Goal: Task Accomplishment & Management: Use online tool/utility

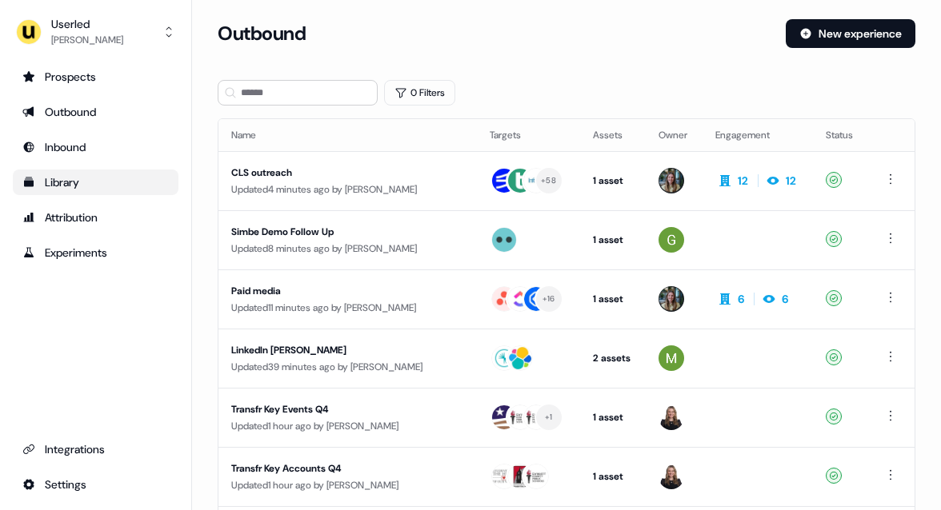
click at [72, 183] on div "Library" at bounding box center [95, 182] width 146 height 16
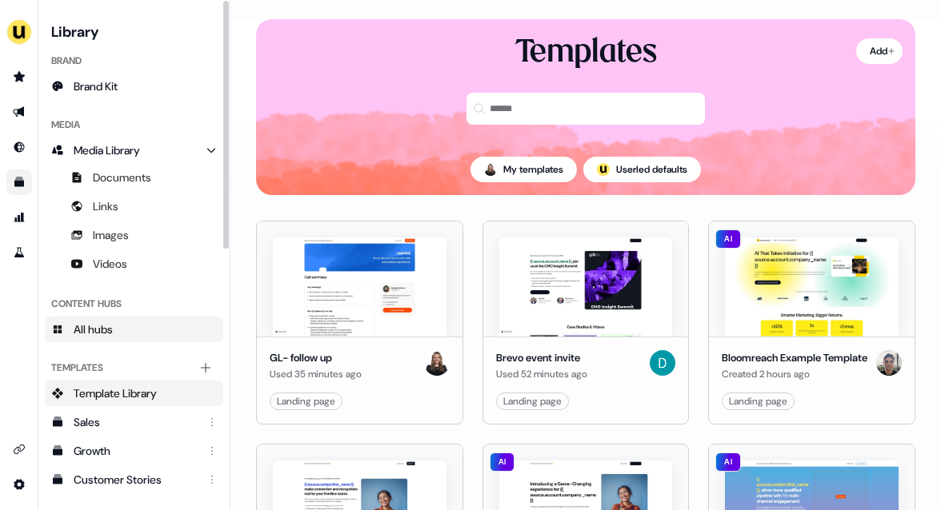
click at [111, 333] on span "All hubs" at bounding box center [93, 330] width 39 height 16
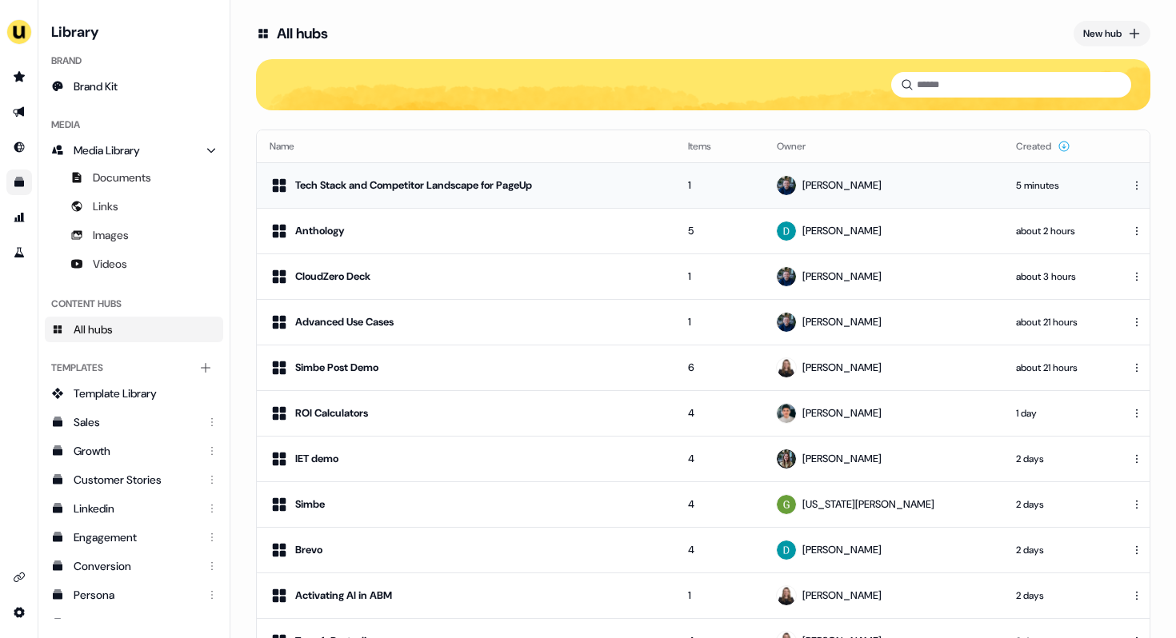
click at [660, 177] on div "Tech Stack and Competitor Landscape for PageUp" at bounding box center [466, 185] width 393 height 19
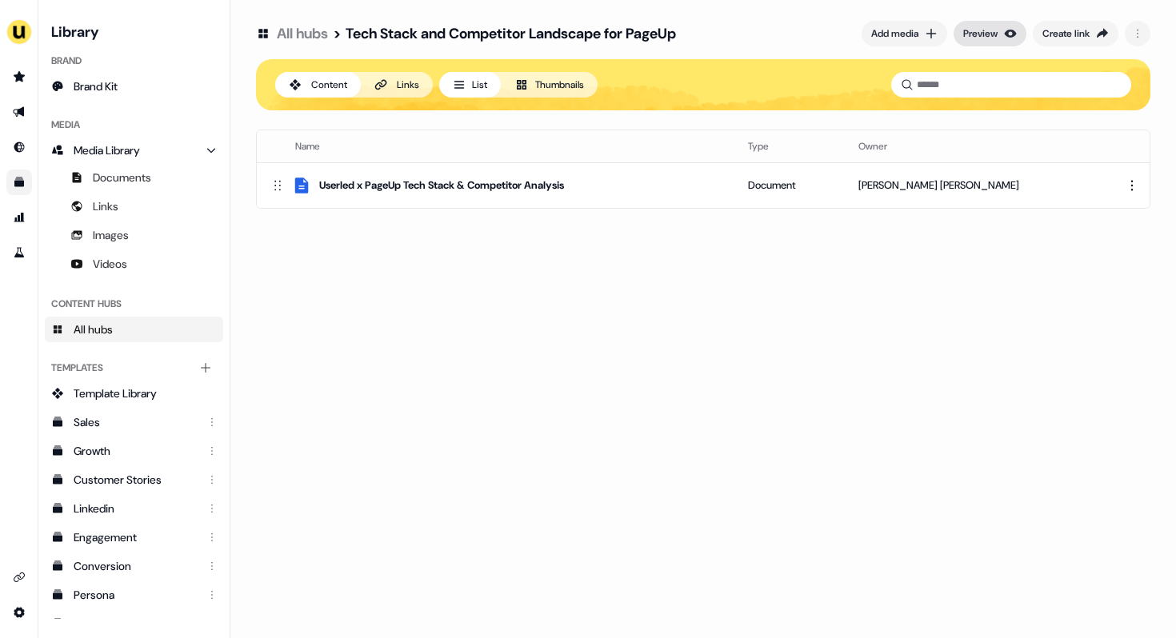
click at [940, 34] on div "Preview" at bounding box center [980, 34] width 34 height 16
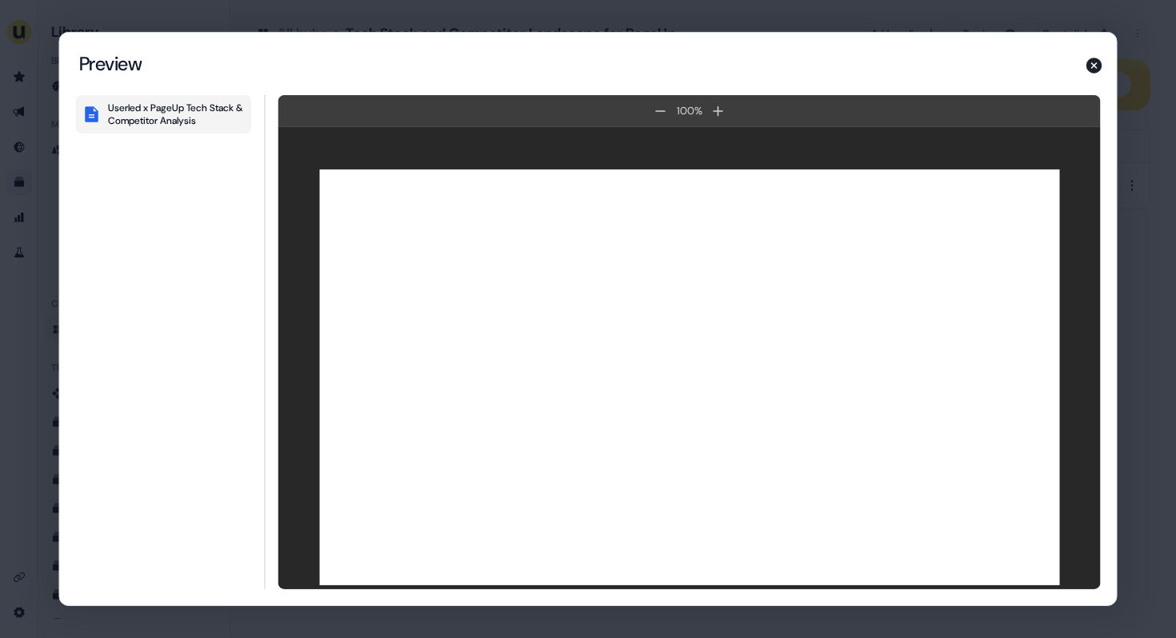
scroll to position [632, 0]
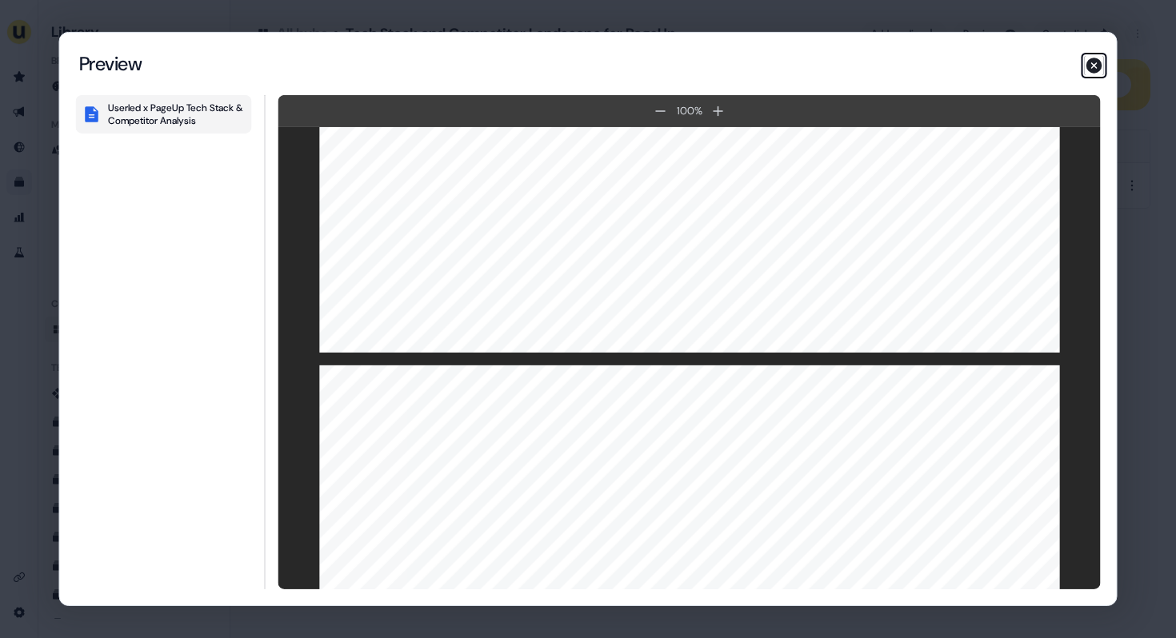
click at [940, 69] on icon "button" at bounding box center [1094, 66] width 16 height 16
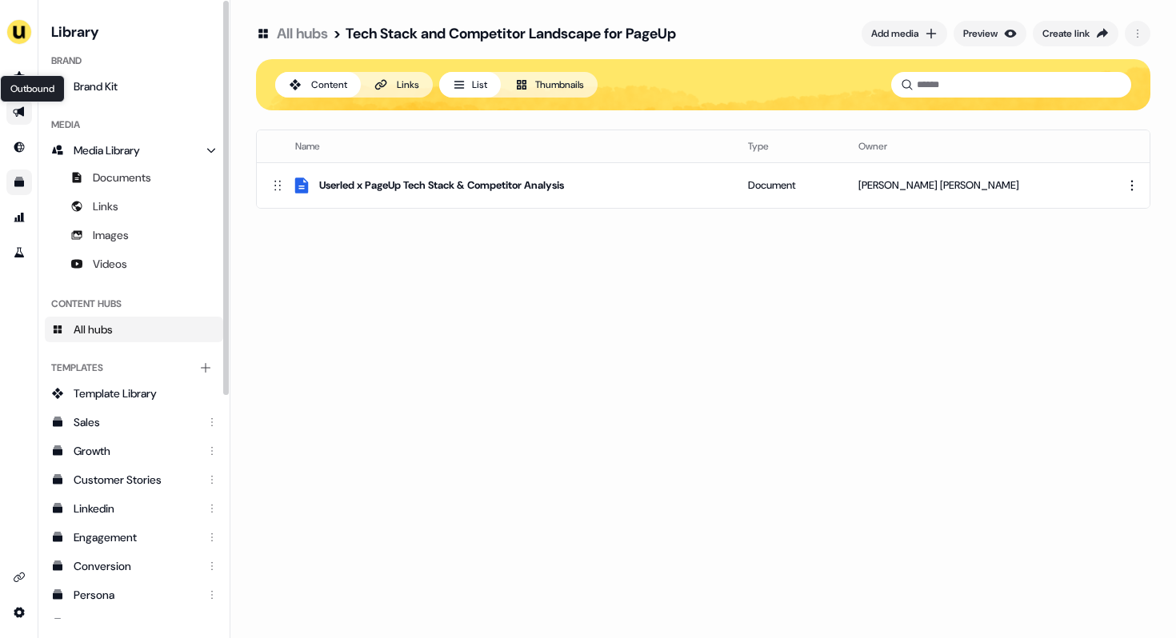
click at [18, 118] on icon "Go to outbound experience" at bounding box center [19, 112] width 13 height 13
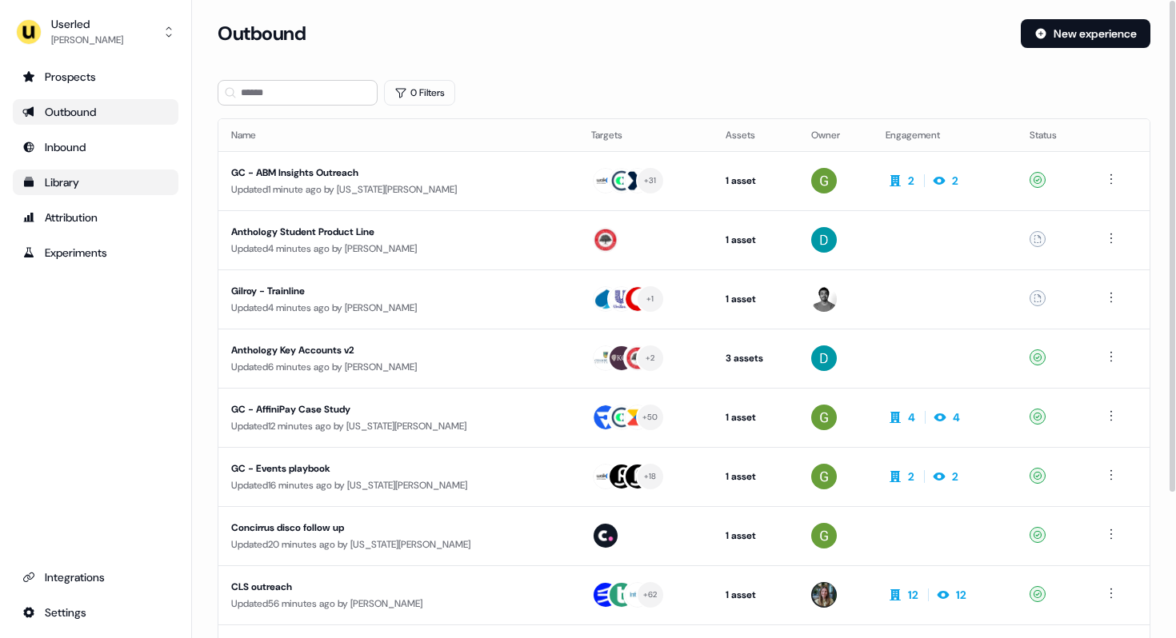
click at [59, 187] on div "Library" at bounding box center [95, 182] width 146 height 16
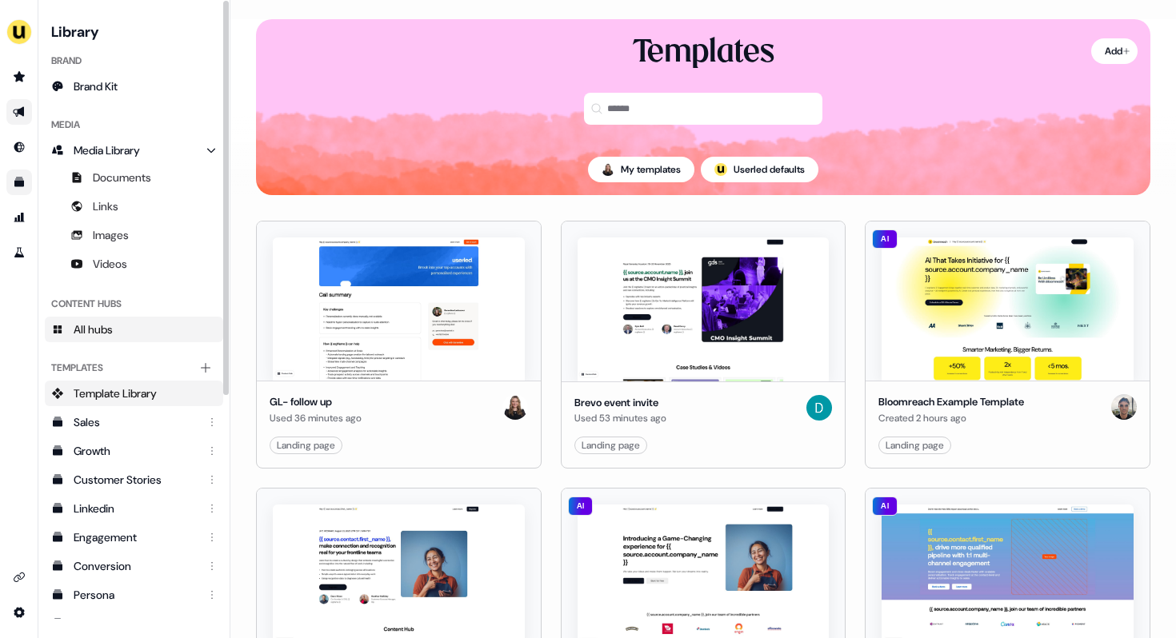
click at [99, 326] on span "All hubs" at bounding box center [93, 330] width 39 height 16
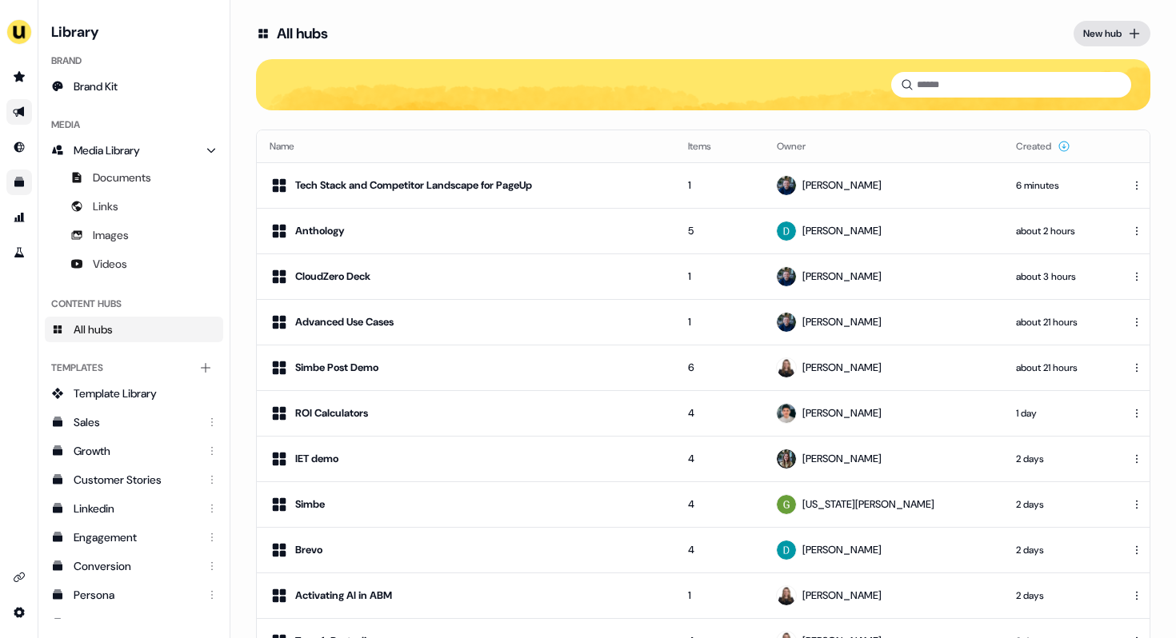
click at [940, 35] on icon at bounding box center [1134, 33] width 13 height 13
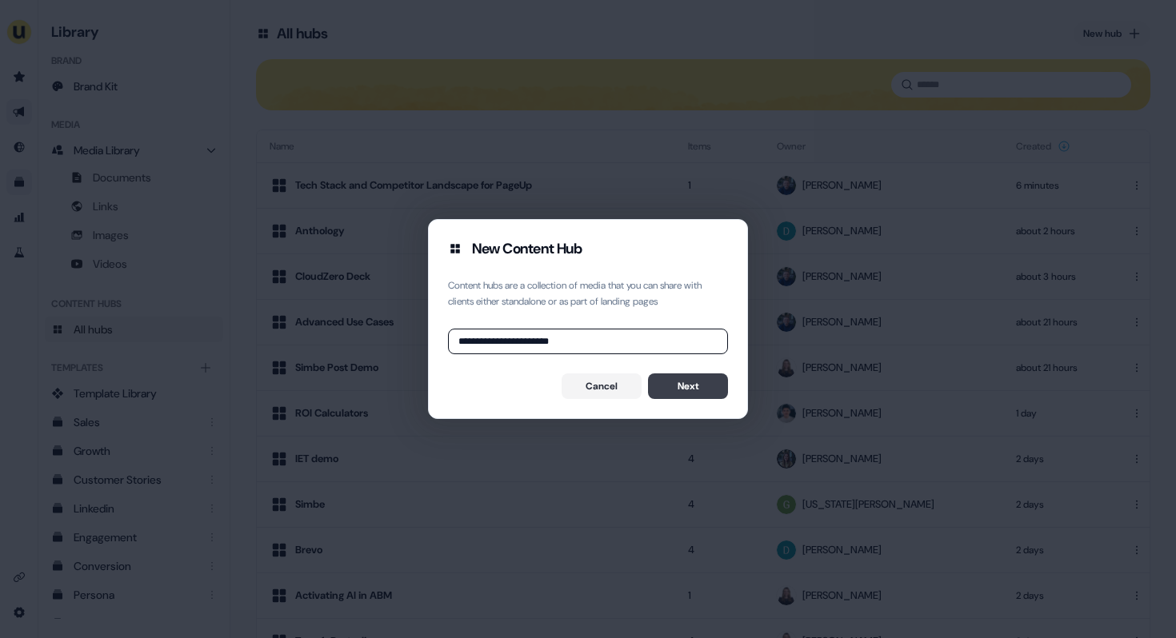
type input "**********"
click at [712, 383] on button "Next" at bounding box center [688, 387] width 80 height 26
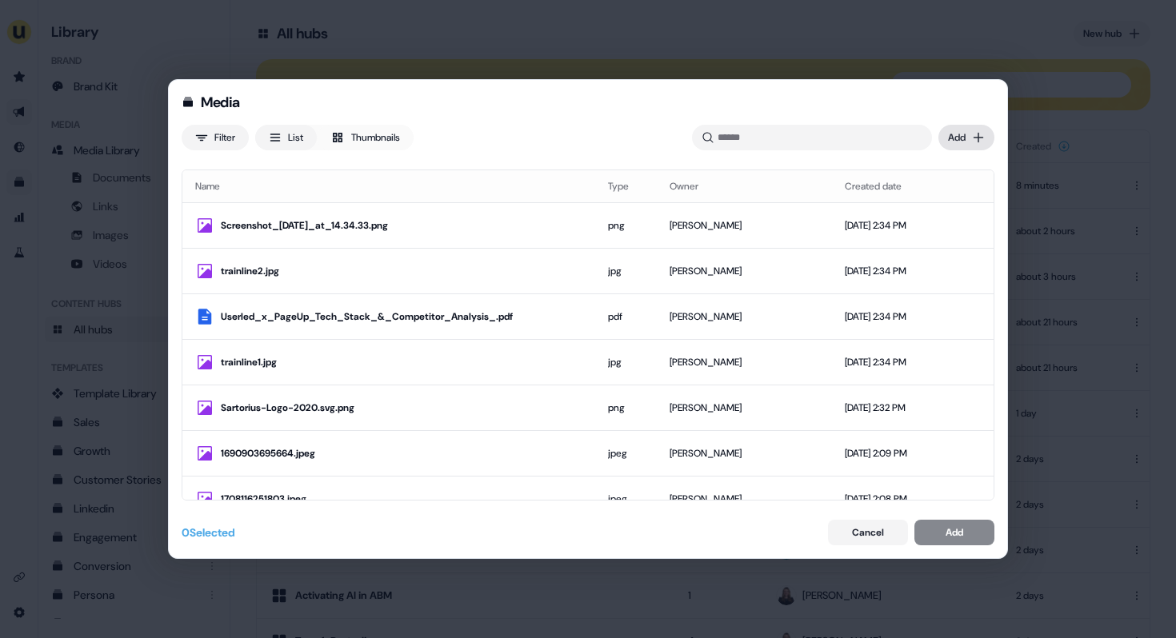
click at [940, 145] on div "Media Filter List Thumbnails Uploaded Add Name Type Owner Created date Screensh…" at bounding box center [588, 319] width 1176 height 638
click at [940, 194] on div "Import links" at bounding box center [943, 196] width 94 height 26
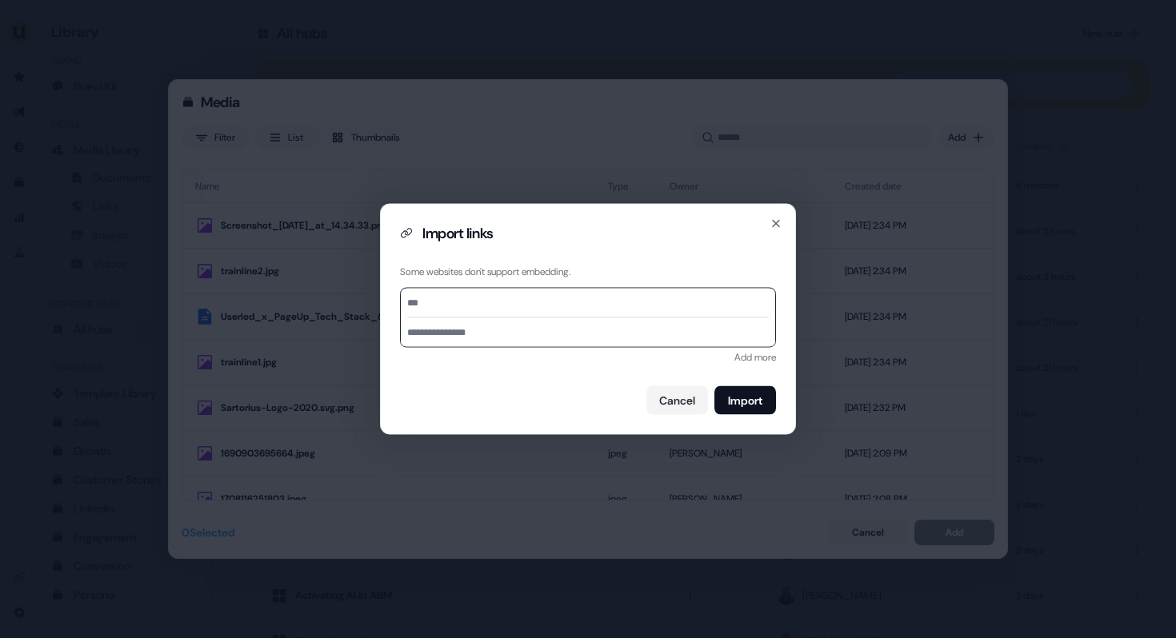
paste input "**********"
type input "**********"
click at [753, 404] on button "Import" at bounding box center [745, 400] width 62 height 29
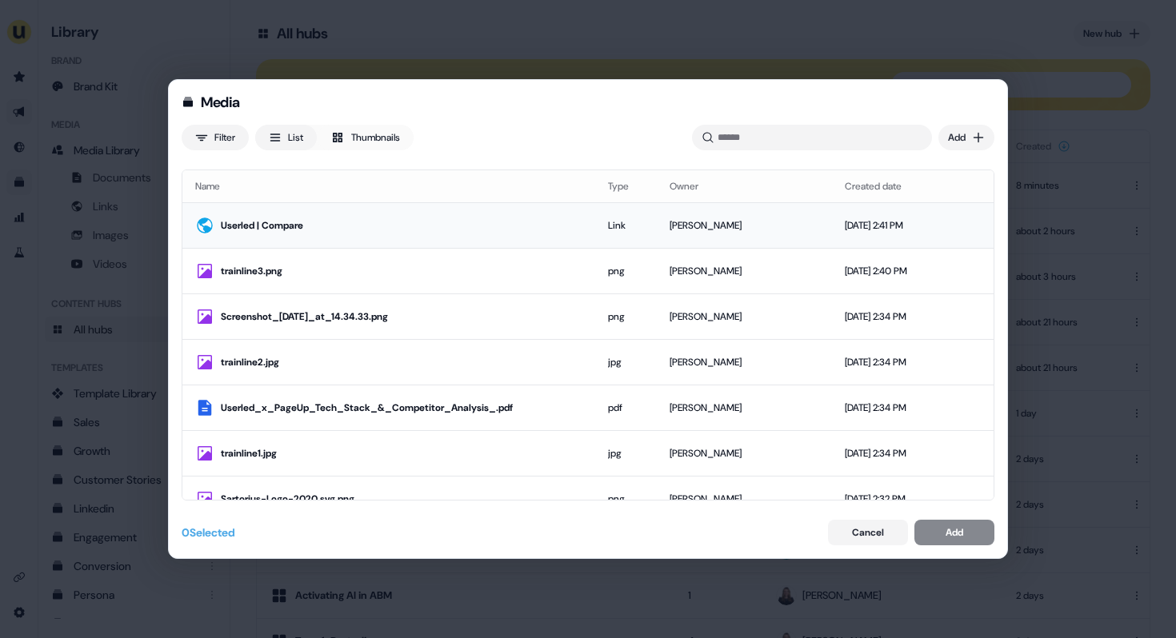
click at [845, 226] on div "Oct 1, 2025, 2:41 PM" at bounding box center [886, 226] width 82 height 16
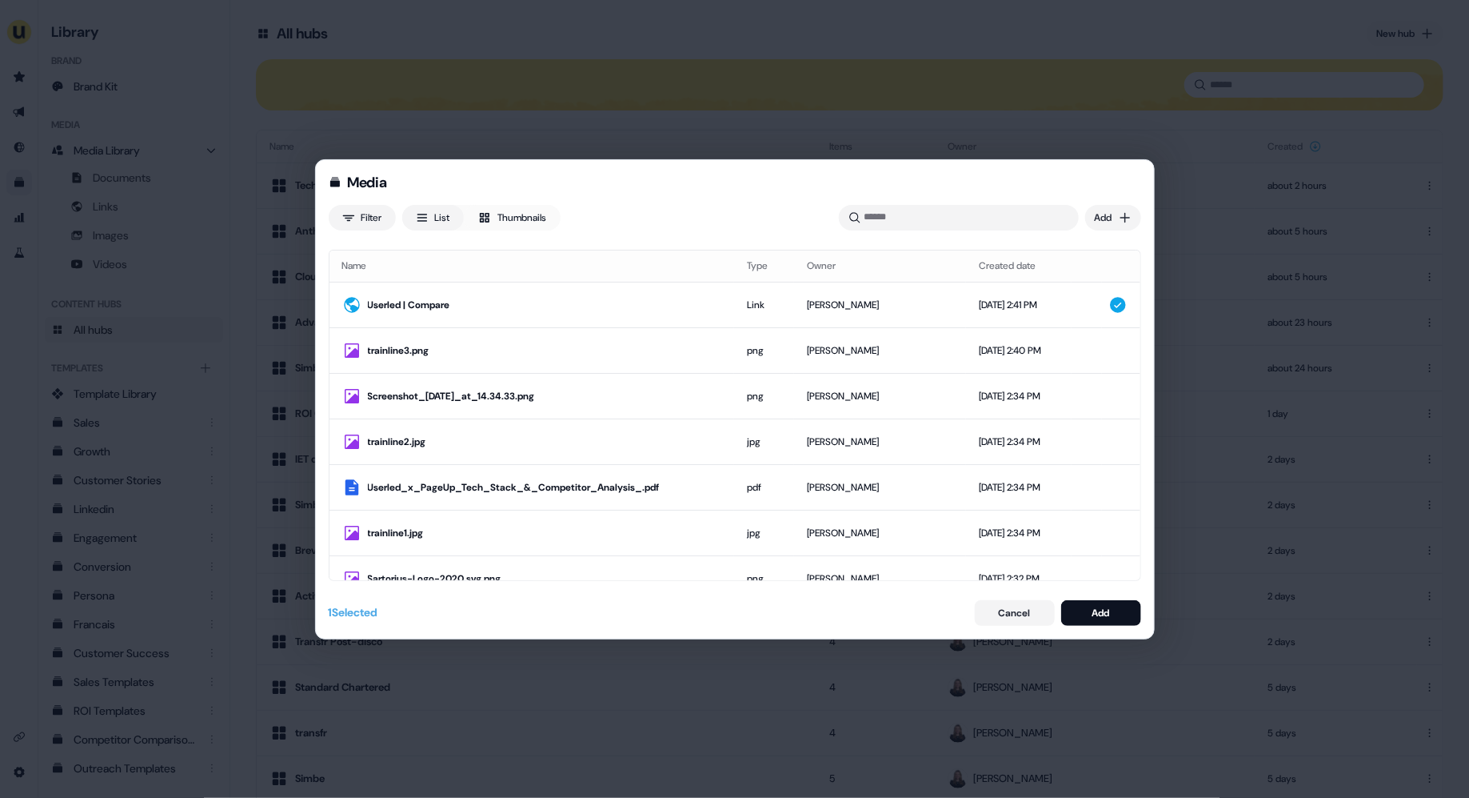
drag, startPoint x: 0, startPoint y: 0, endPoint x: 650, endPoint y: 95, distance: 657.3
click at [650, 95] on div "Media Filter List Thumbnails Uploaded Add Name Type Owner Created date Userled …" at bounding box center [734, 399] width 1469 height 798
click at [26, 114] on div "Media Filter List Thumbnails Uploaded Add Name Type Owner Created date Userled …" at bounding box center [734, 399] width 1469 height 798
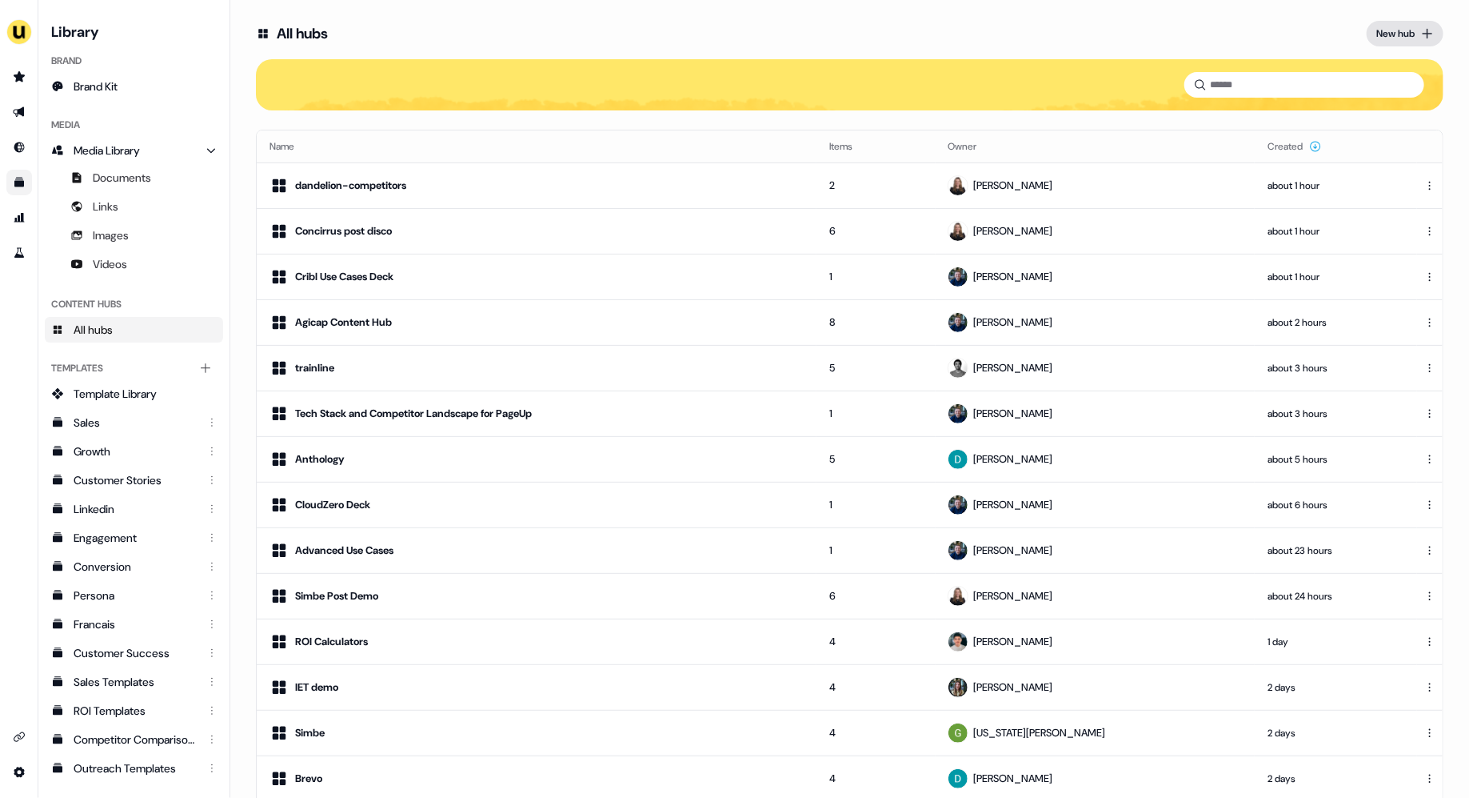
click at [1421, 38] on icon at bounding box center [1427, 33] width 13 height 13
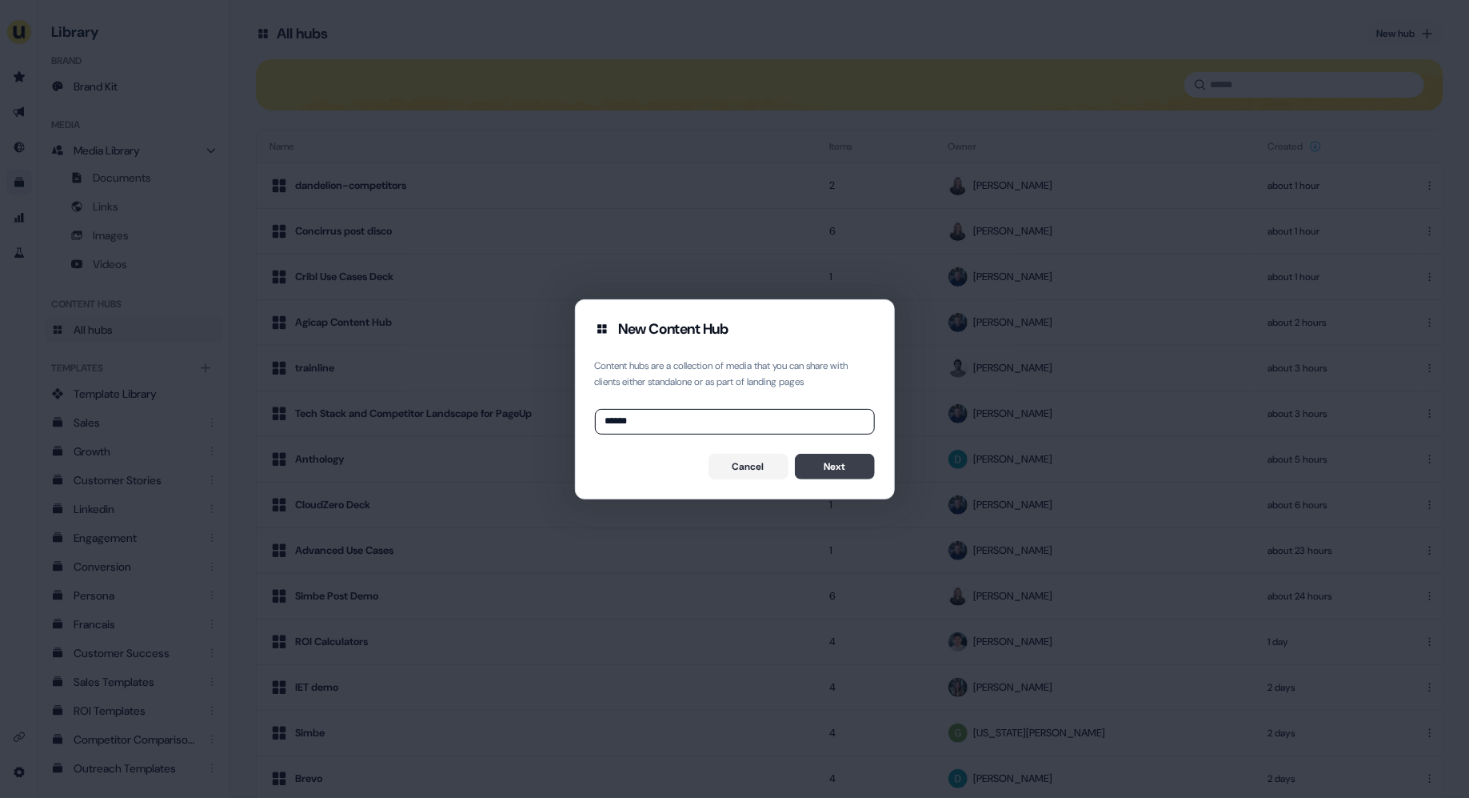
type input "******"
click at [832, 463] on button "Next" at bounding box center [835, 467] width 80 height 26
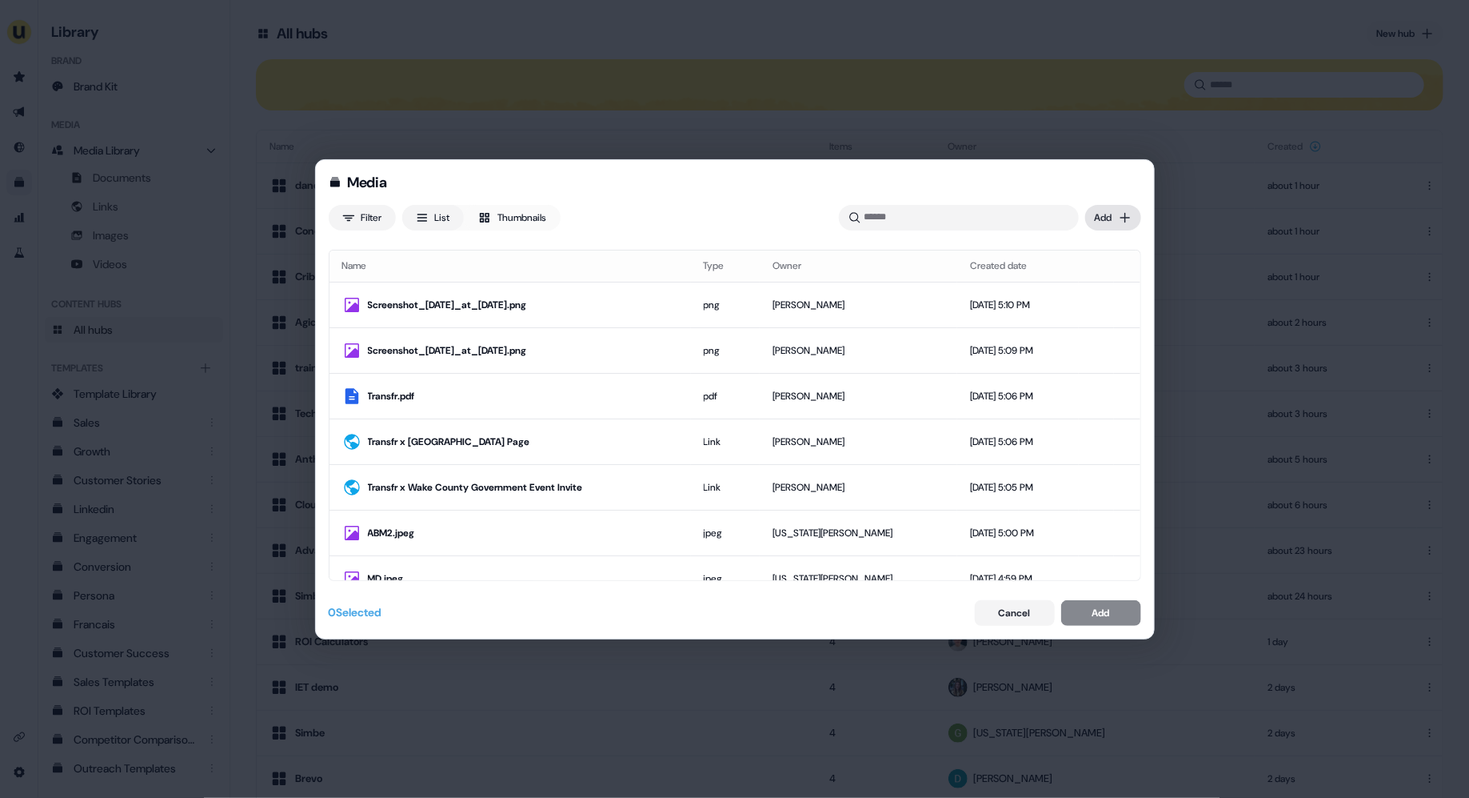
click at [1125, 222] on div "Media Filter List Thumbnails Uploaded Add Name Type Owner Created date Screensh…" at bounding box center [734, 399] width 1469 height 798
click at [1097, 270] on div "Import links" at bounding box center [1090, 276] width 94 height 26
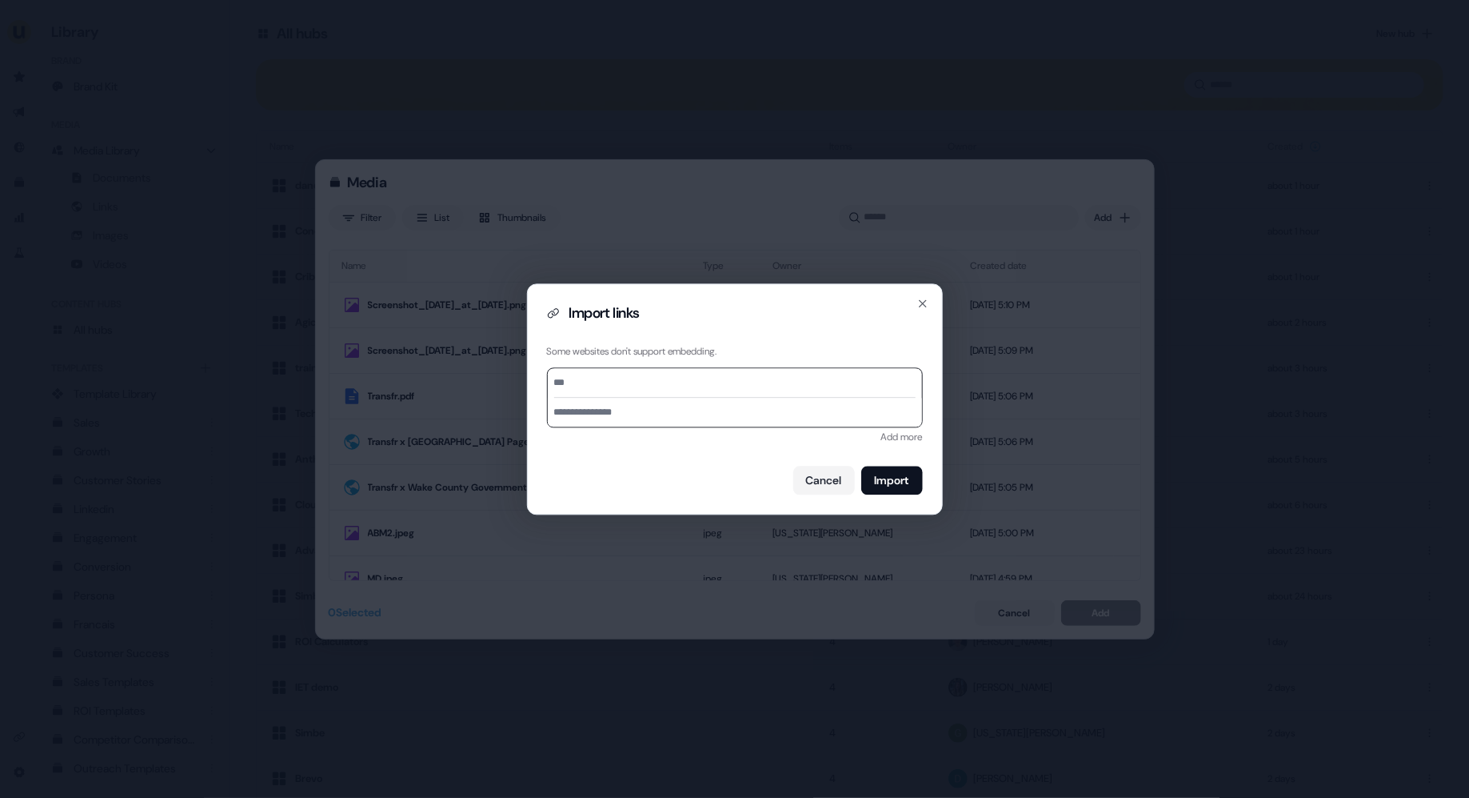
type input "**********"
click at [713, 417] on input "**********" at bounding box center [735, 412] width 374 height 29
type input "**********"
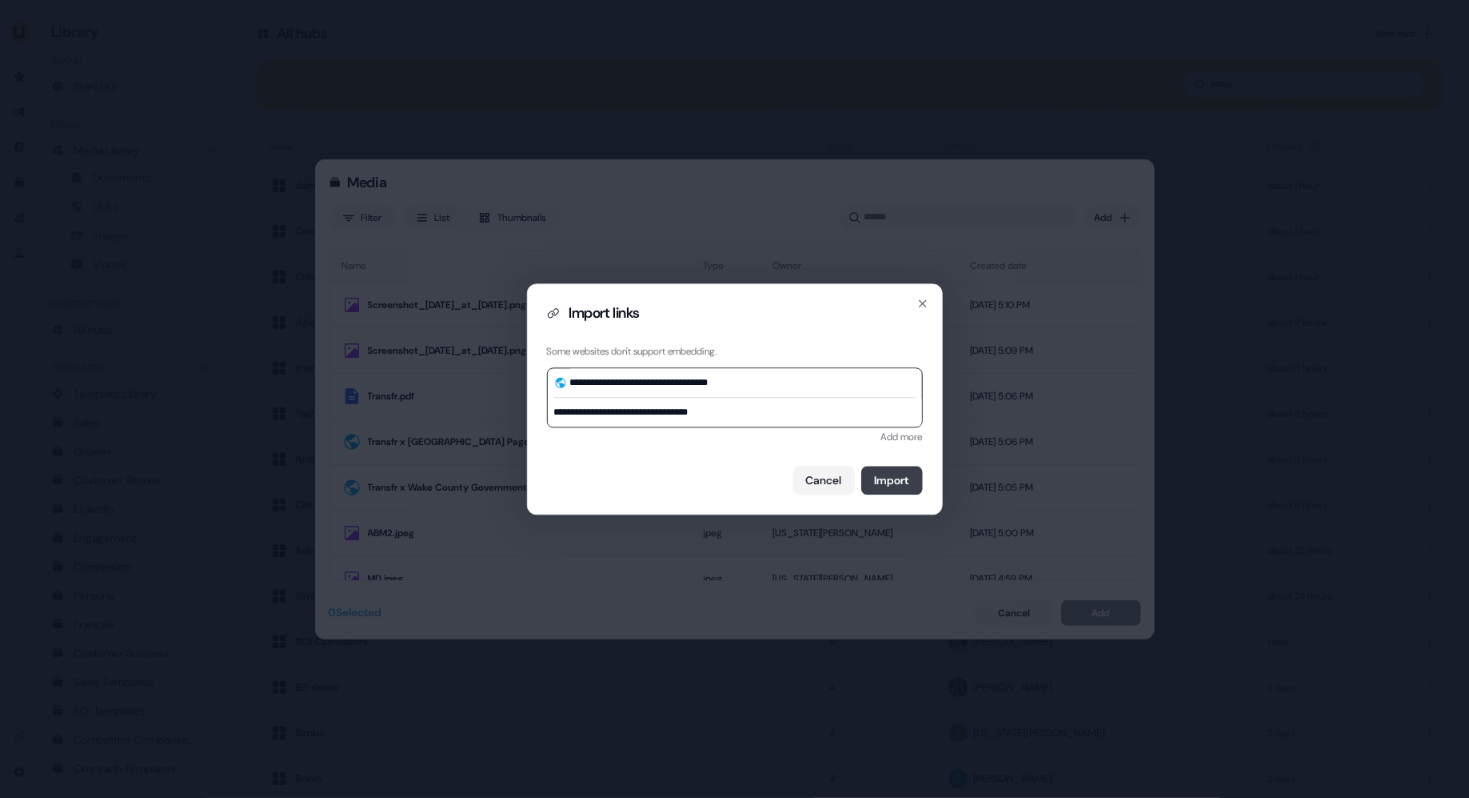
click at [890, 486] on button "Import" at bounding box center [893, 480] width 62 height 29
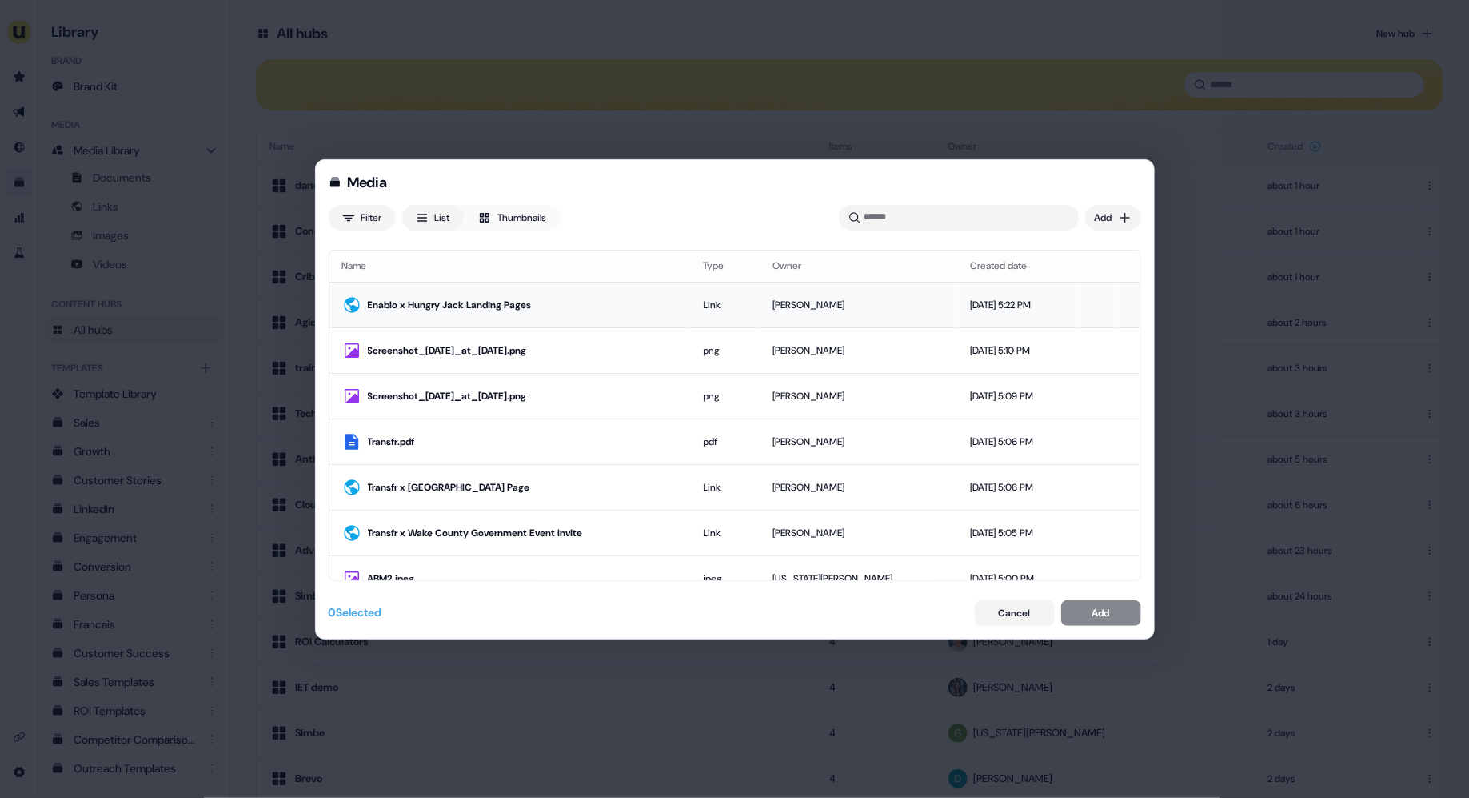
click at [718, 305] on div "Link" at bounding box center [726, 305] width 44 height 16
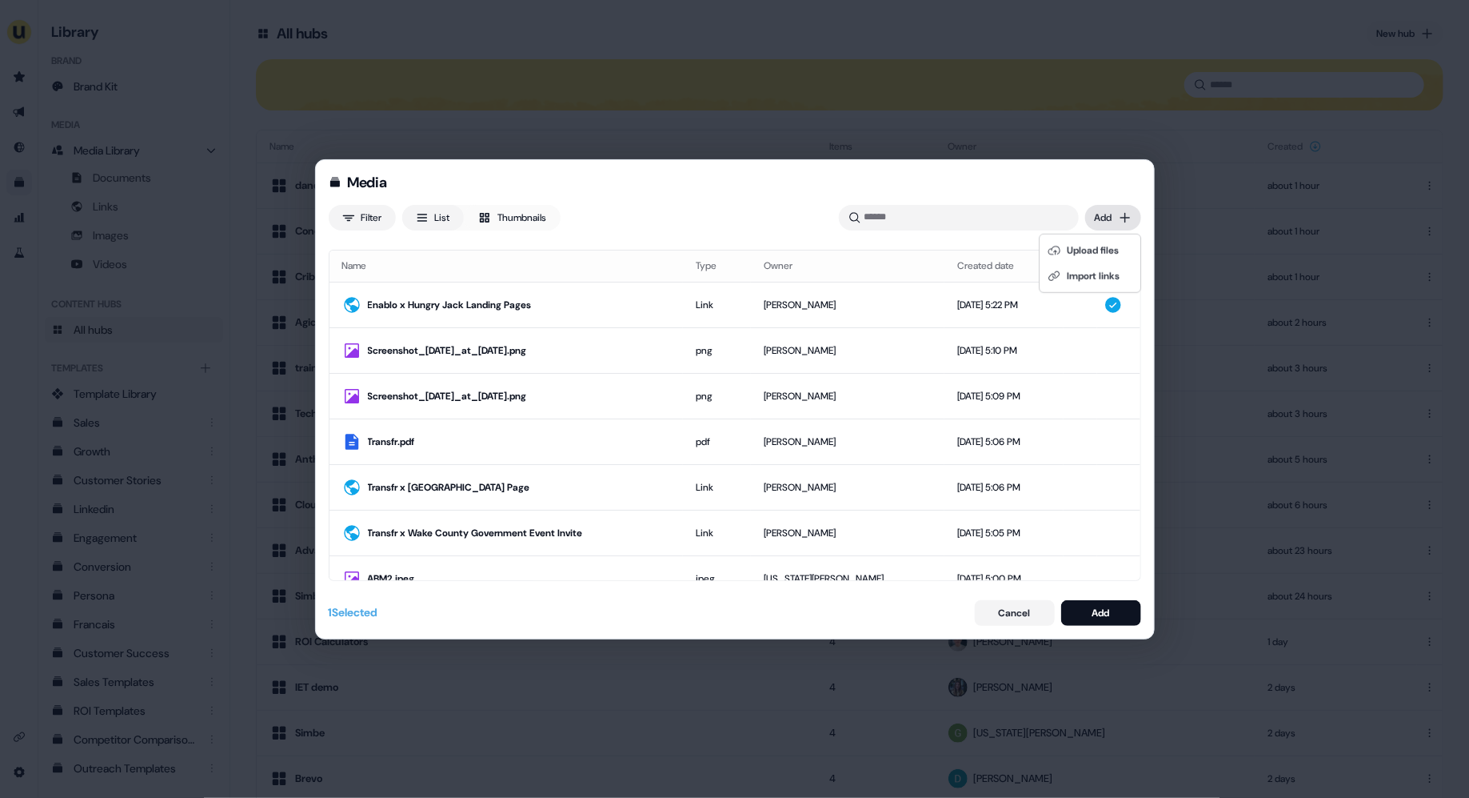
click at [1129, 217] on div "Media Filter List Thumbnails Uploaded Add Name Type Owner Created date Enablo x…" at bounding box center [734, 399] width 1469 height 798
click at [1109, 266] on div "Import links" at bounding box center [1090, 276] width 94 height 26
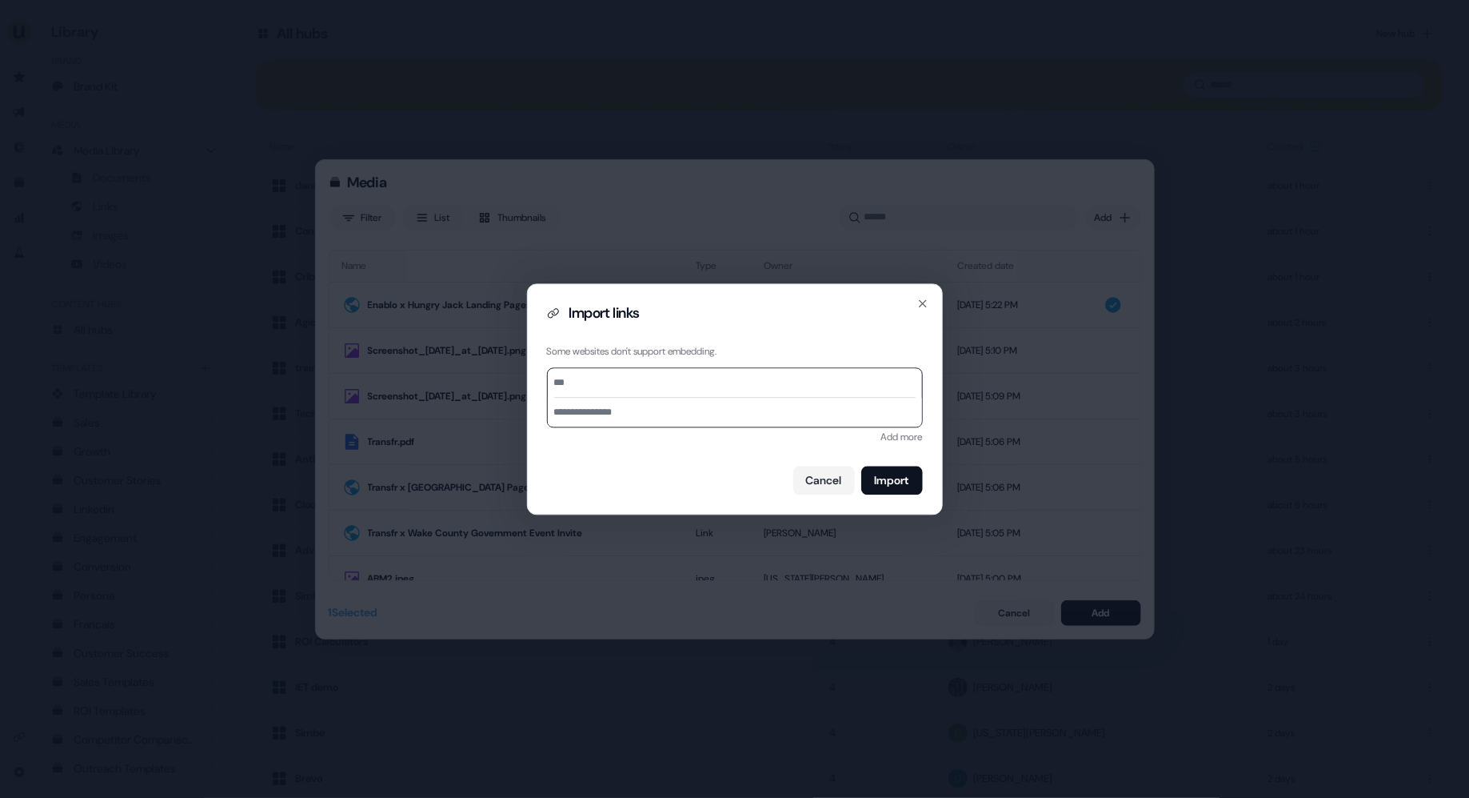
paste input "**********"
type input "**********"
drag, startPoint x: 768, startPoint y: 412, endPoint x: 647, endPoint y: 418, distance: 120.9
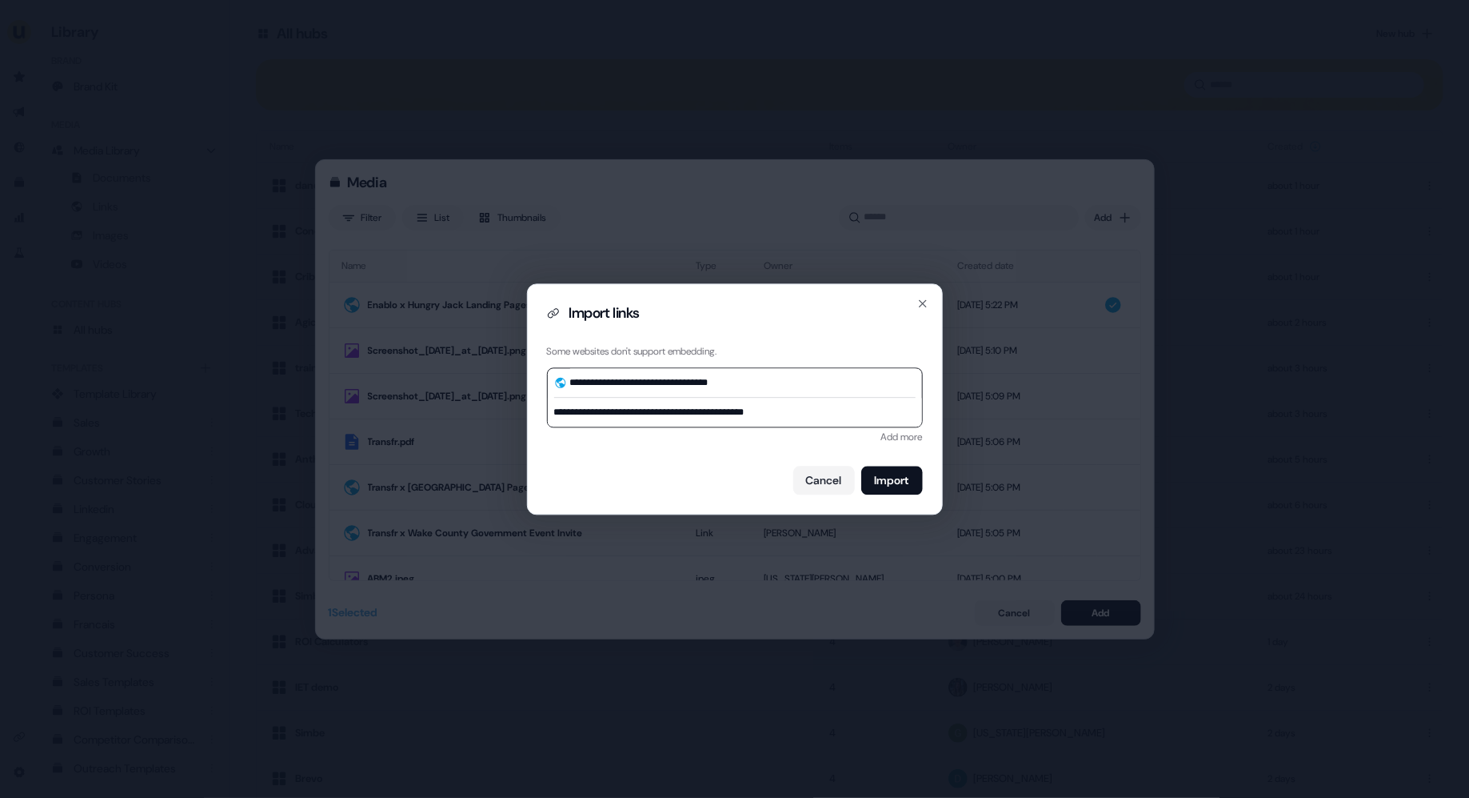
click at [647, 418] on input "**********" at bounding box center [735, 412] width 374 height 29
click at [684, 418] on input "**********" at bounding box center [735, 412] width 374 height 29
type input "**********"
click at [894, 470] on button "Import" at bounding box center [893, 480] width 62 height 29
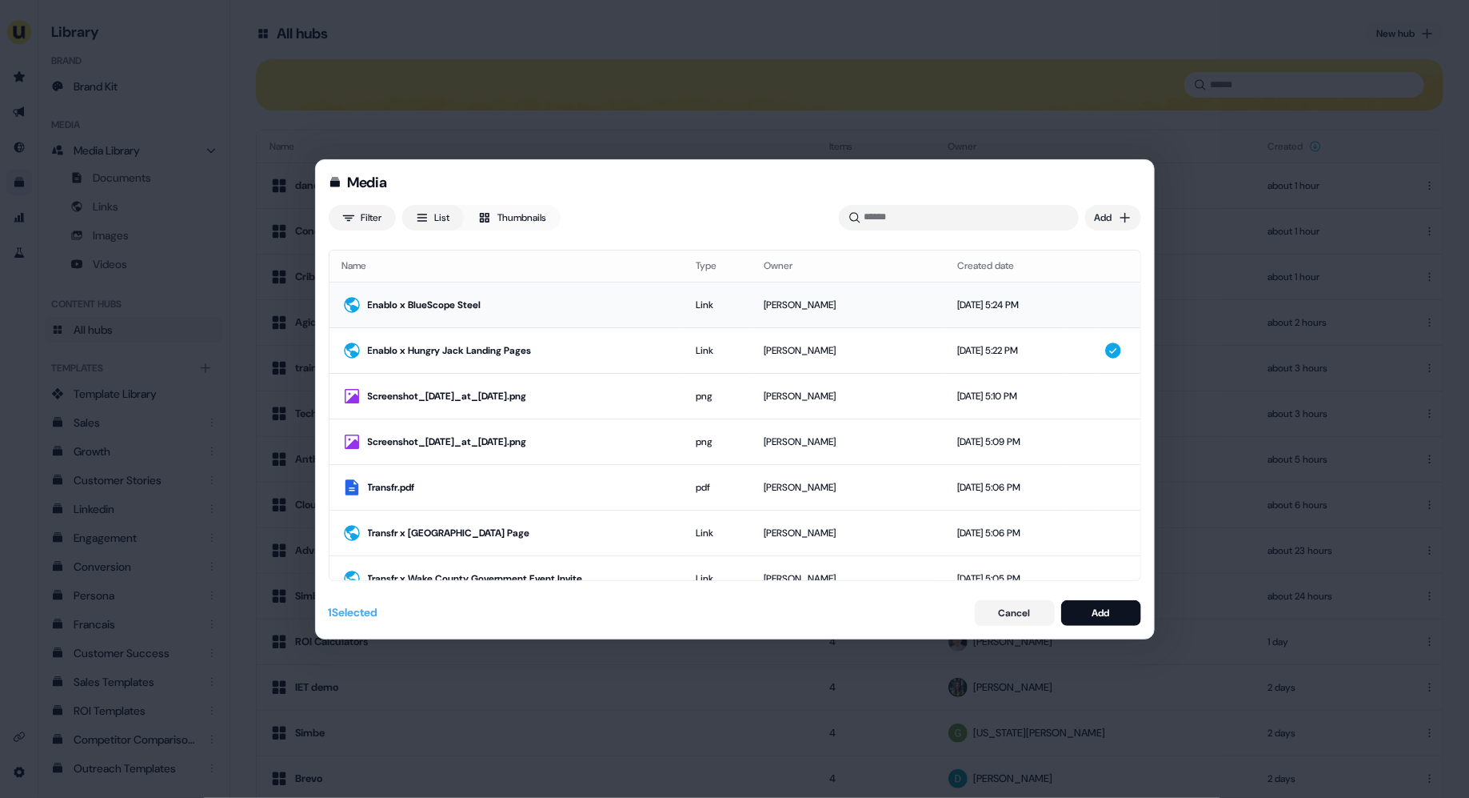
click at [957, 302] on div "Oct 1, 2025, 5:24 PM" at bounding box center [1004, 305] width 94 height 16
click at [1133, 219] on div "Media Filter List Thumbnails Uploaded Add Name Type Owner Created date Enablo x…" at bounding box center [734, 399] width 1469 height 798
click at [1105, 249] on div "Upload files" at bounding box center [1090, 251] width 94 height 26
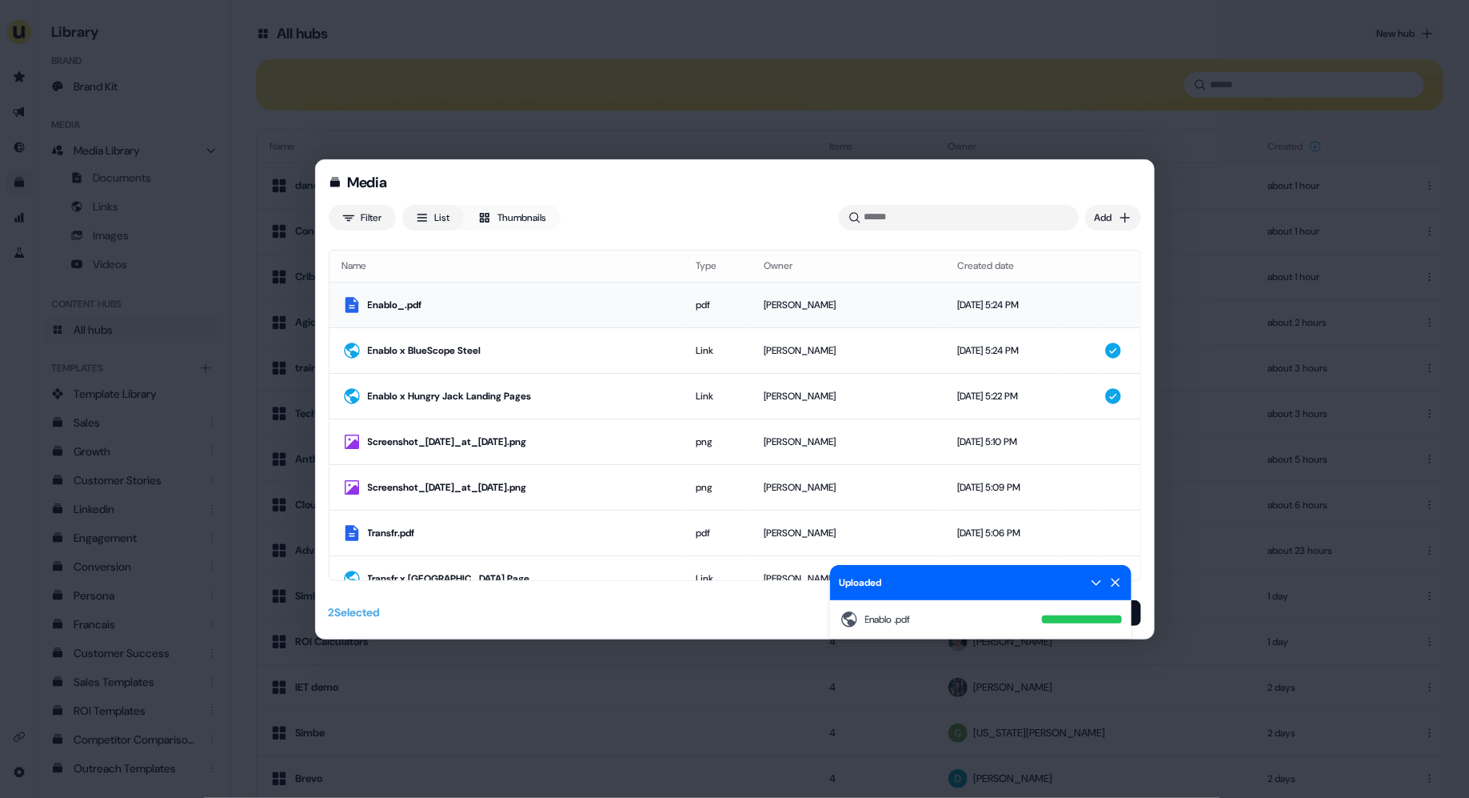
click at [846, 304] on div "Geneviève Ladouceur" at bounding box center [848, 305] width 168 height 16
click at [1117, 582] on icon at bounding box center [1115, 582] width 9 height 9
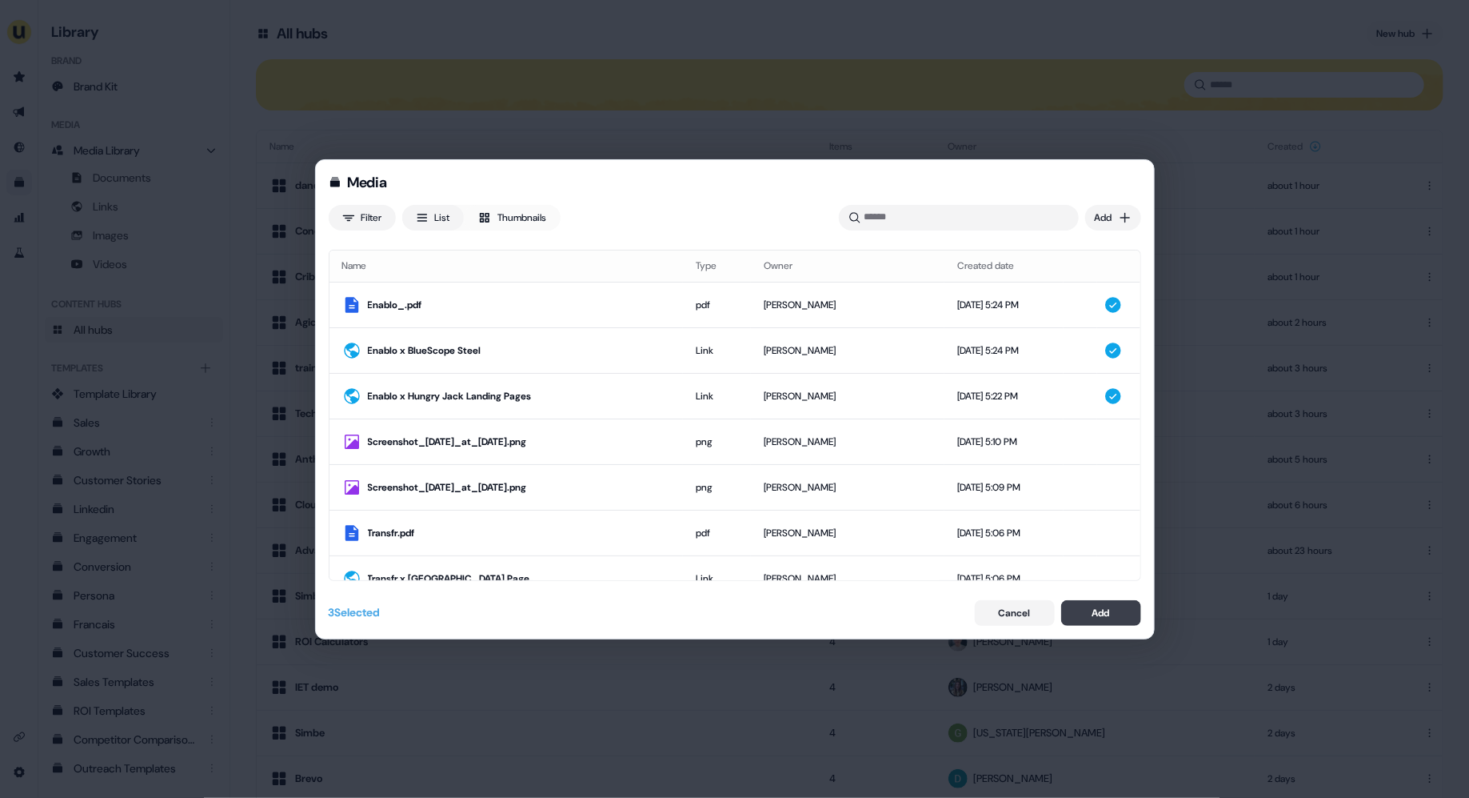
click at [1112, 608] on button "Add" at bounding box center [1101, 613] width 80 height 26
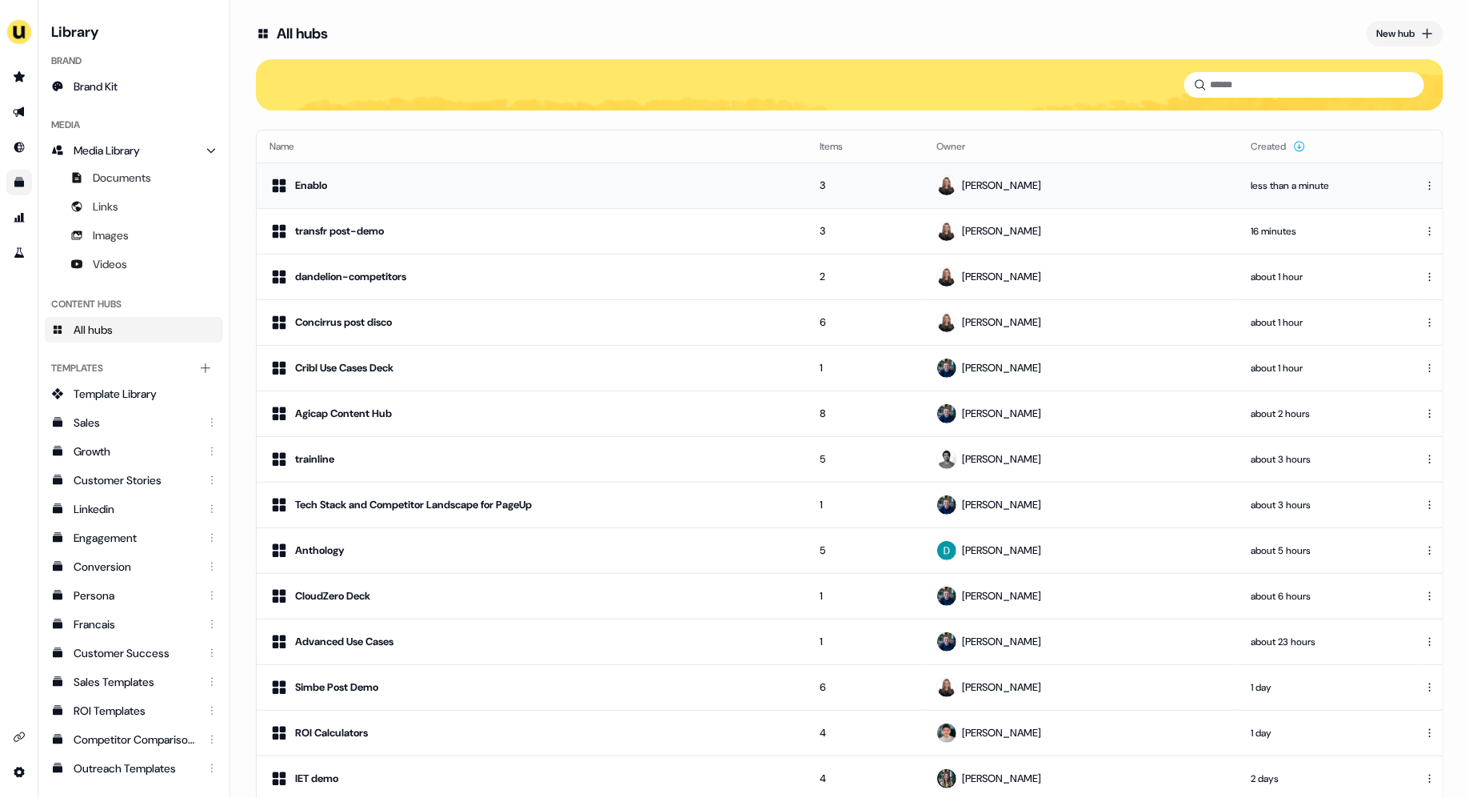
click at [530, 190] on div "Enablo" at bounding box center [533, 185] width 526 height 19
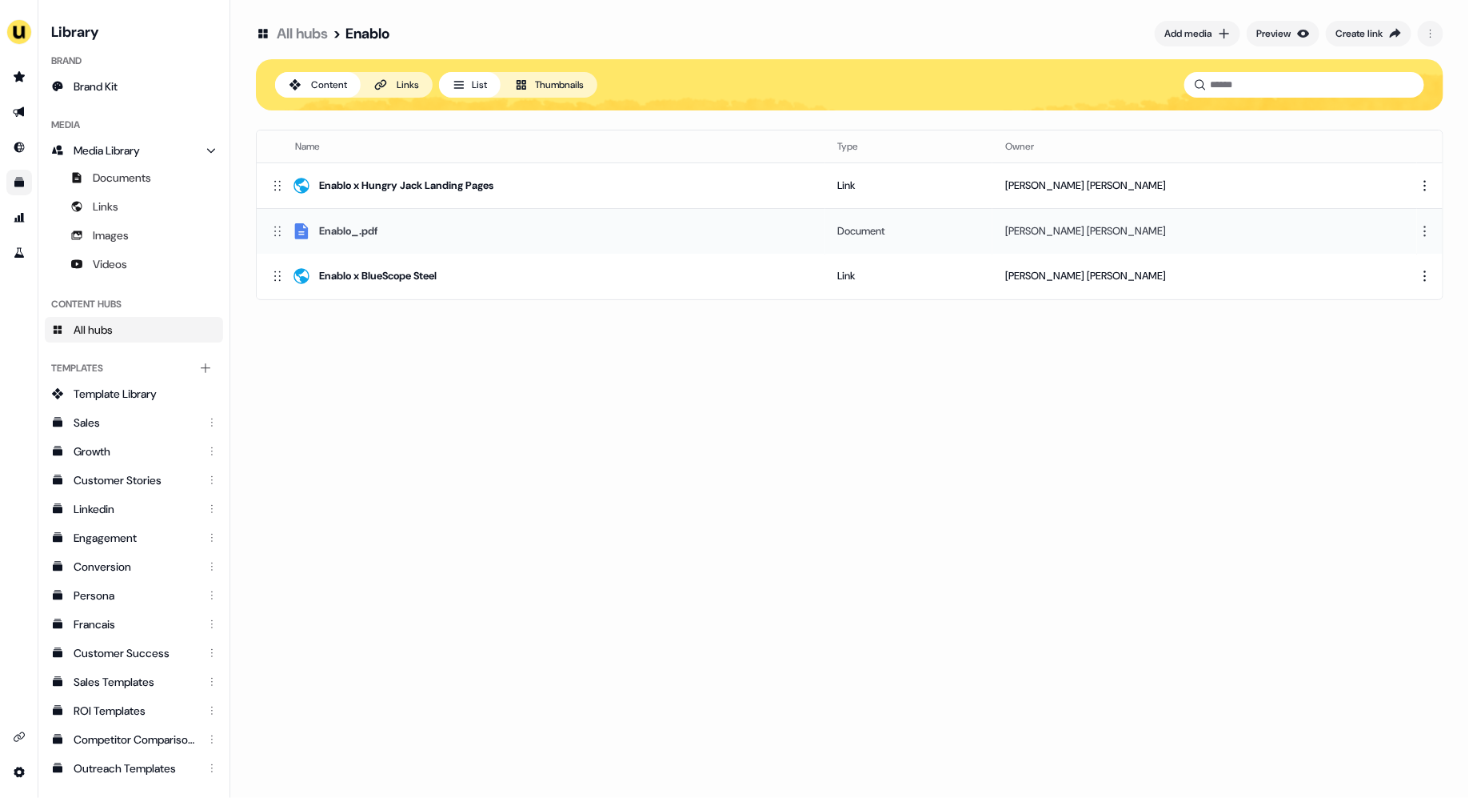
drag, startPoint x: 274, startPoint y: 274, endPoint x: 278, endPoint y: 228, distance: 45.8
click at [278, 228] on icon at bounding box center [278, 230] width 16 height 16
click at [15, 111] on icon "Go to outbound experience" at bounding box center [19, 112] width 13 height 13
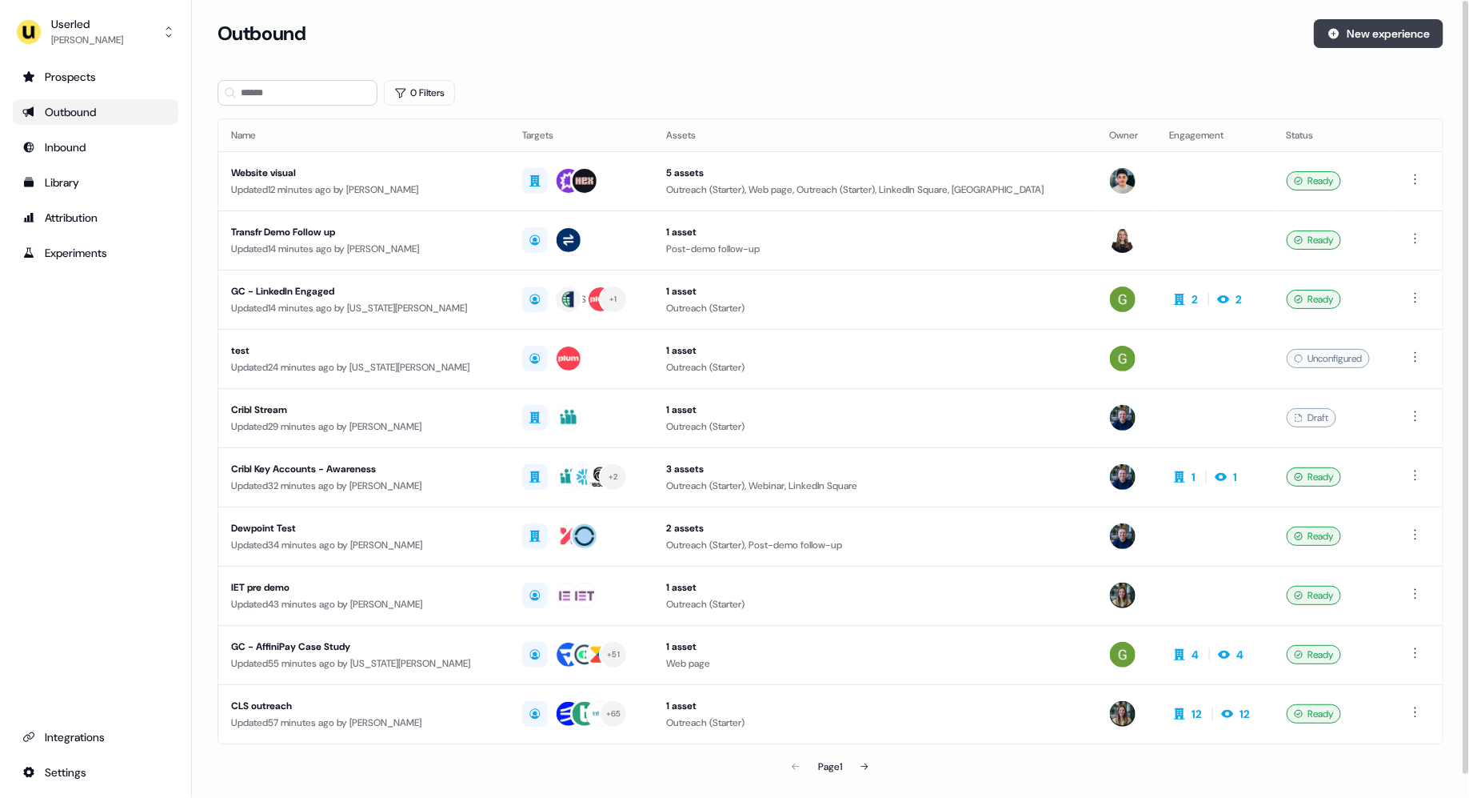
click at [1357, 35] on button "New experience" at bounding box center [1379, 33] width 130 height 29
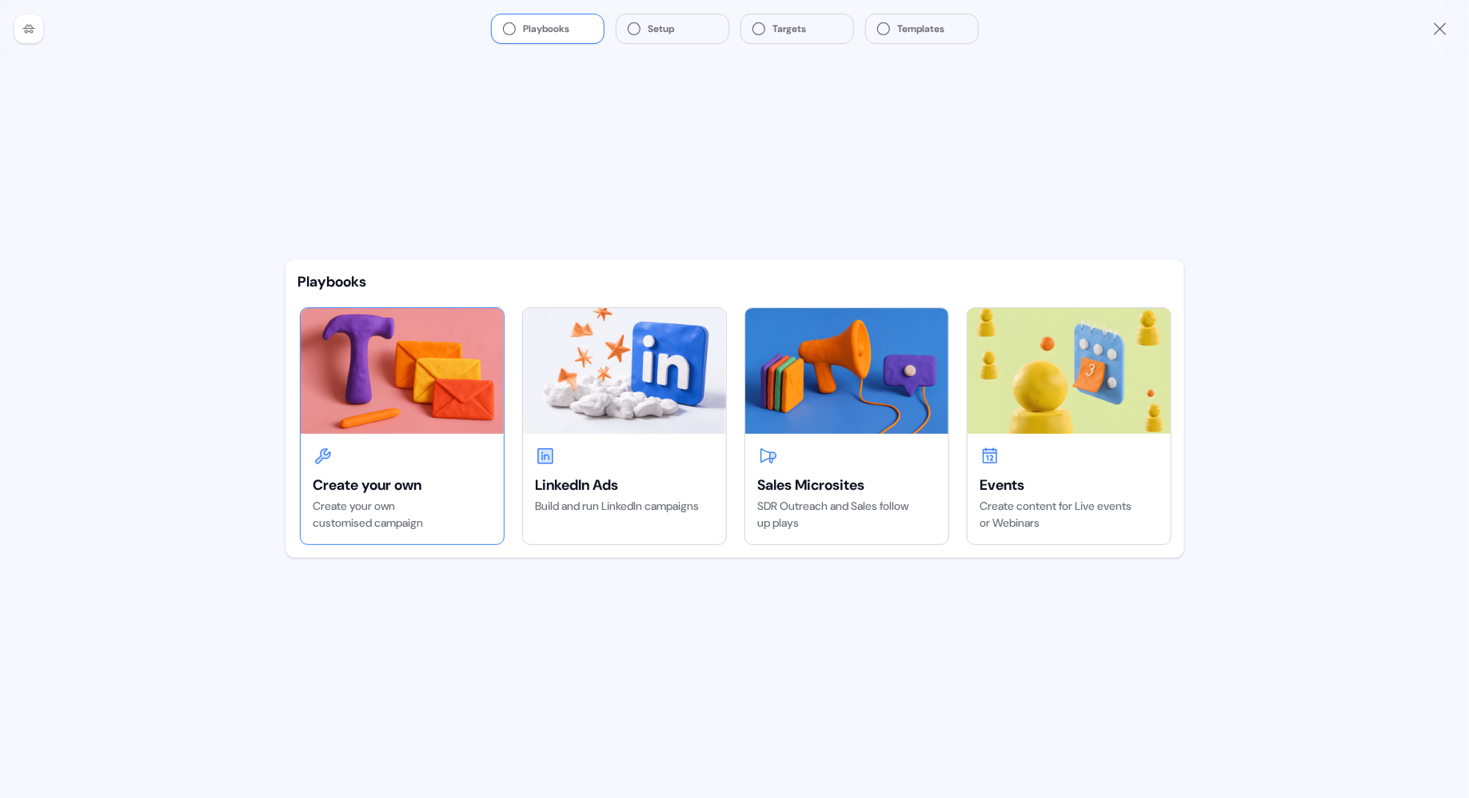
click at [418, 434] on div "Create your own Create your own customised campaign" at bounding box center [402, 489] width 203 height 110
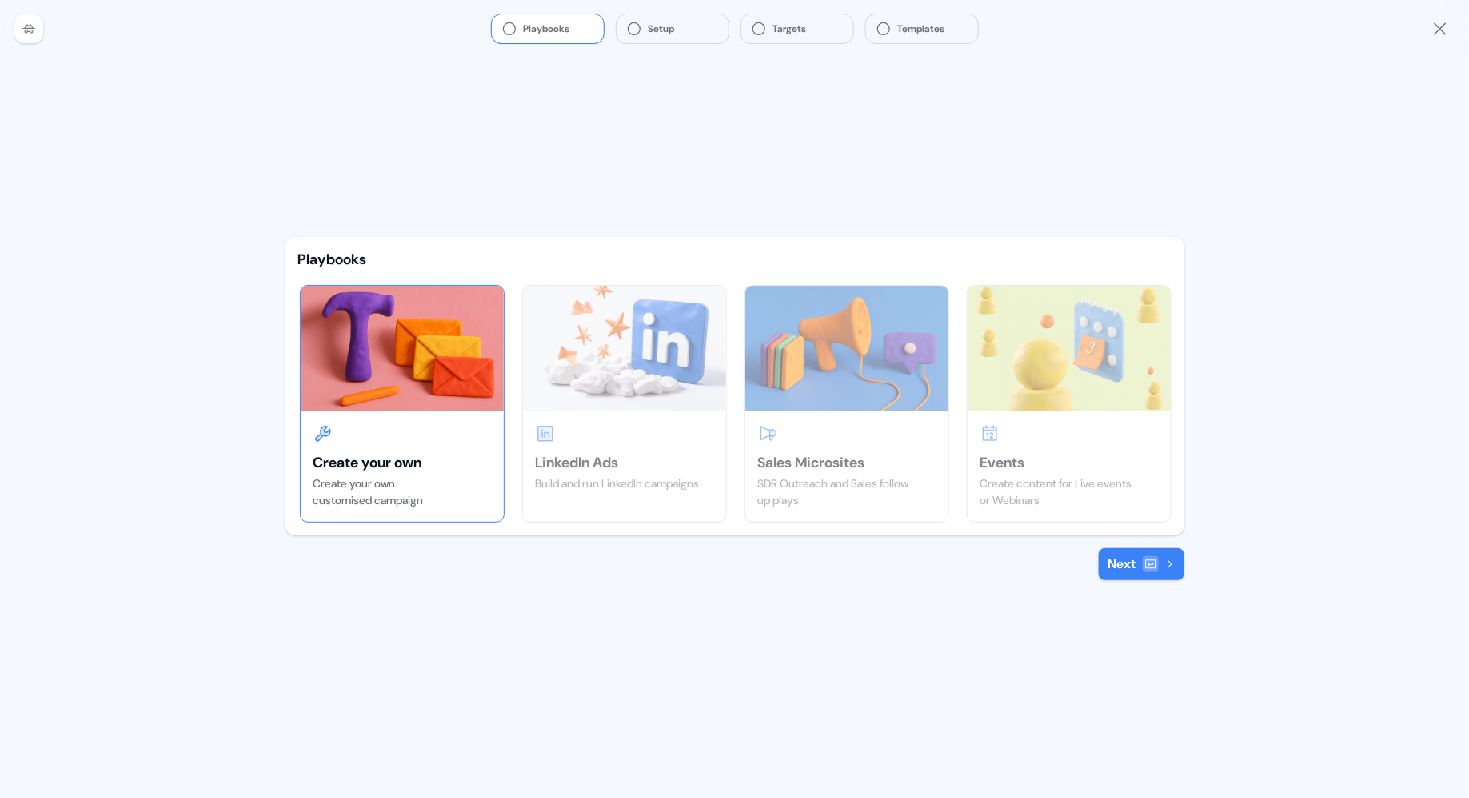
click at [1149, 562] on icon at bounding box center [1150, 563] width 10 height 9
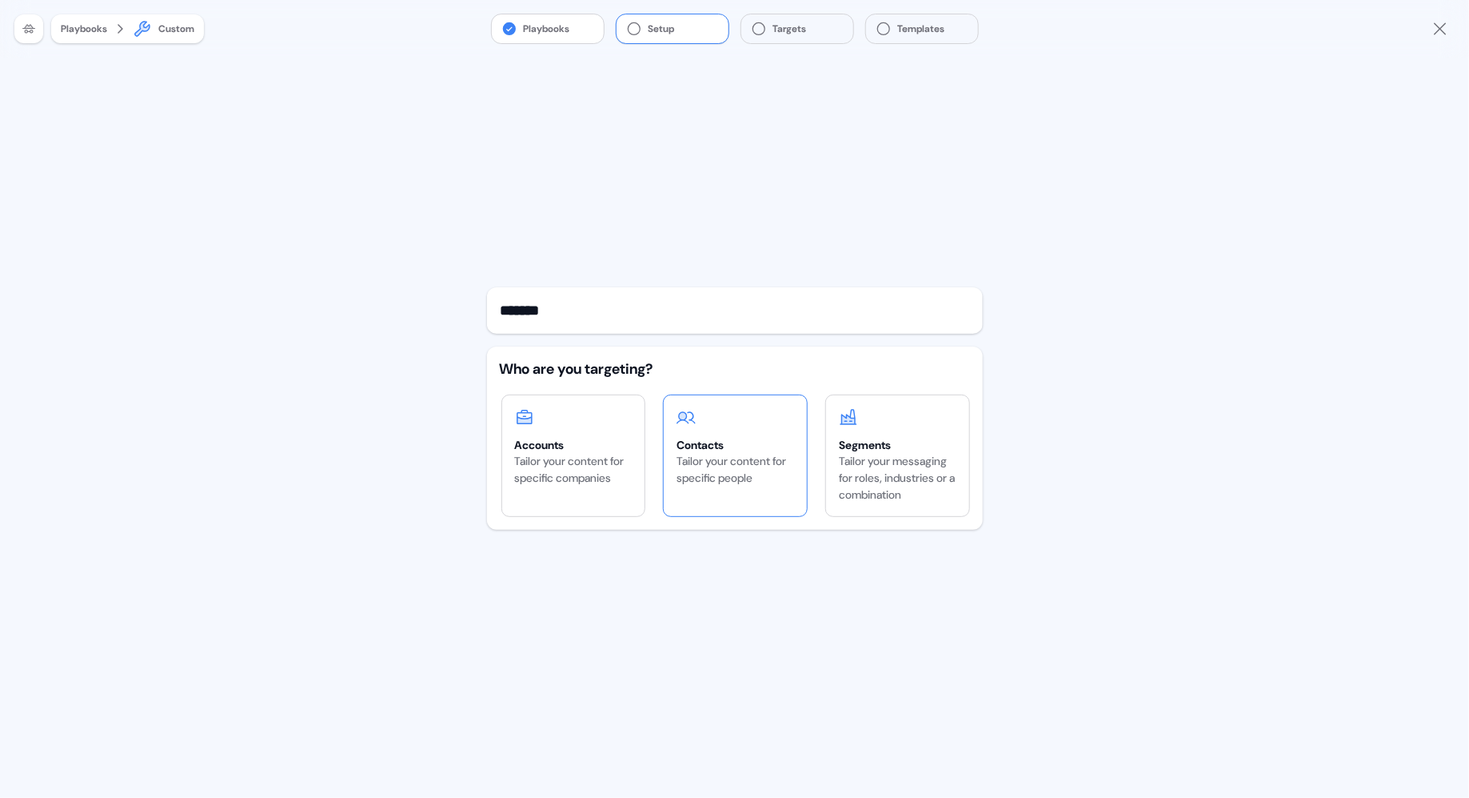
type input "******"
click at [714, 453] on div "Tailor your content for specific people" at bounding box center [736, 470] width 118 height 34
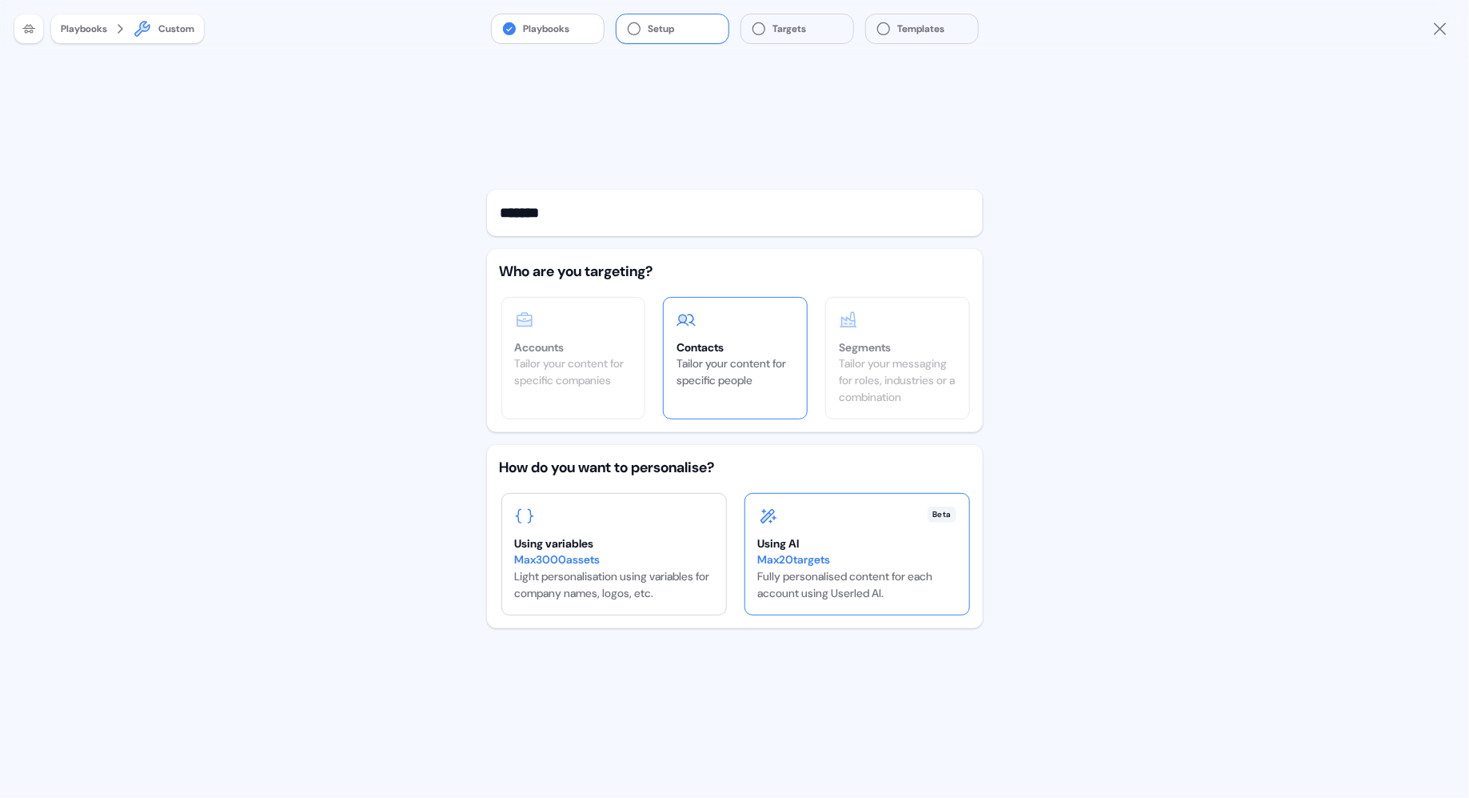
click at [868, 542] on div "Using AI" at bounding box center [857, 543] width 198 height 16
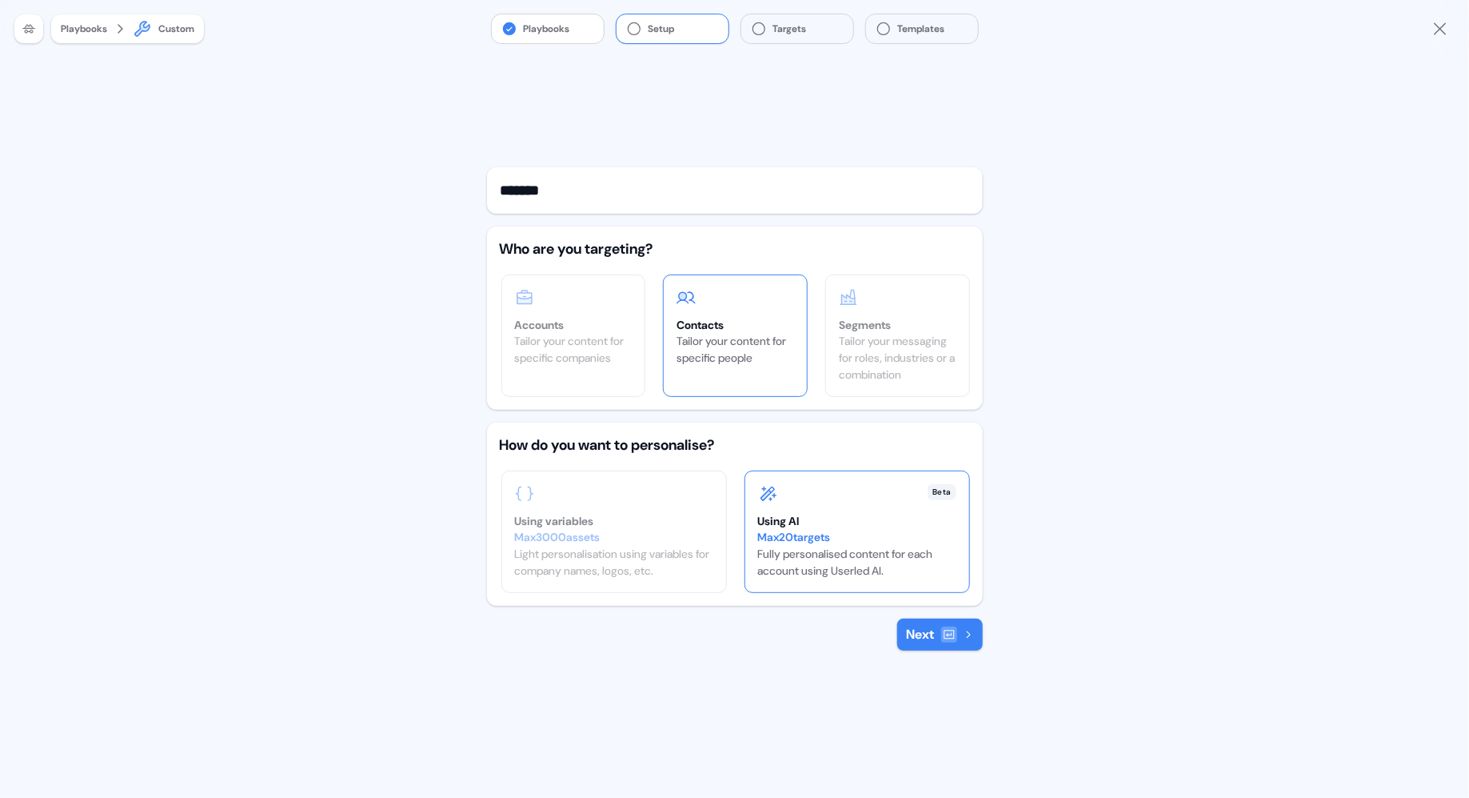
click at [949, 638] on icon at bounding box center [949, 634] width 13 height 13
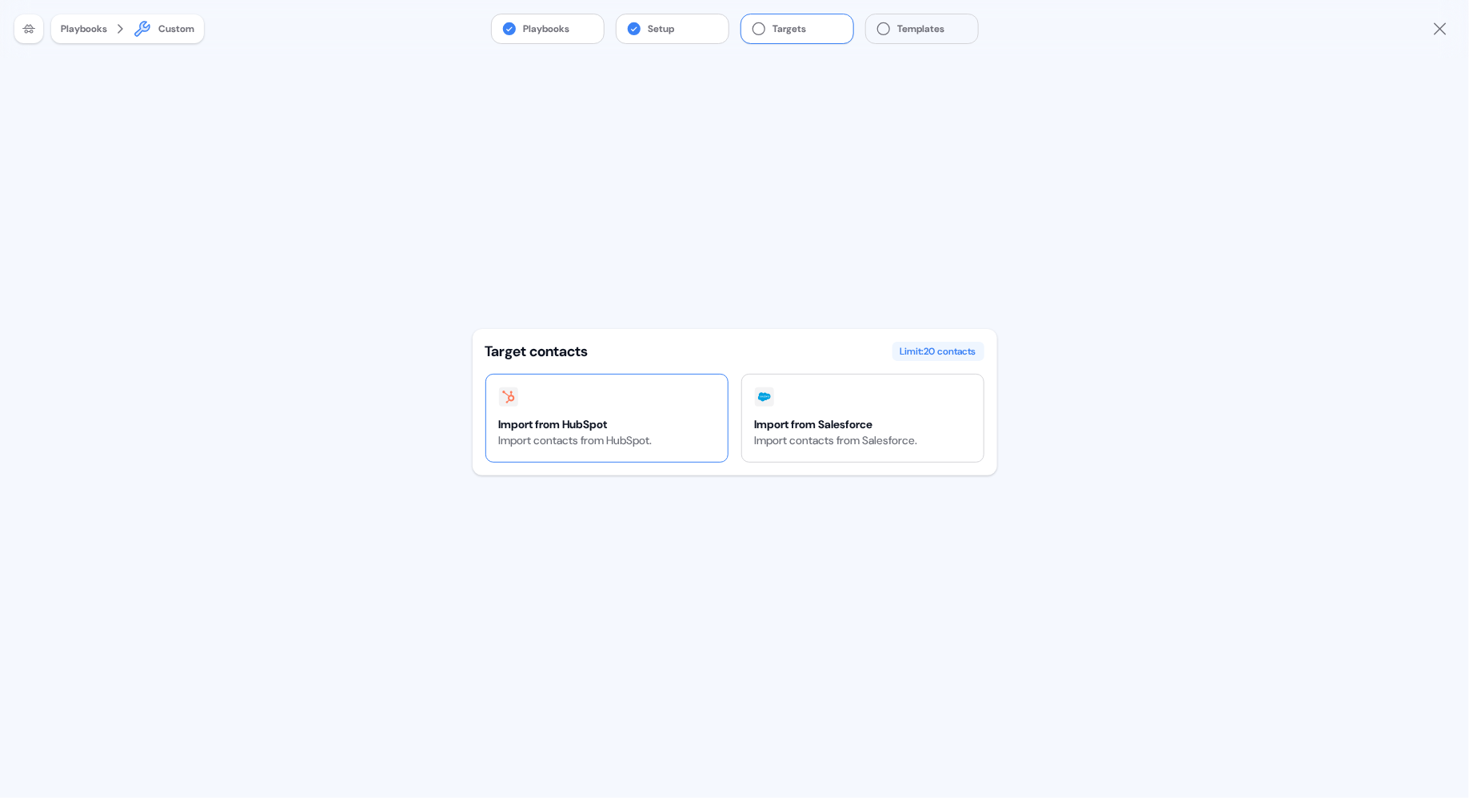
click at [653, 388] on div at bounding box center [576, 396] width 154 height 19
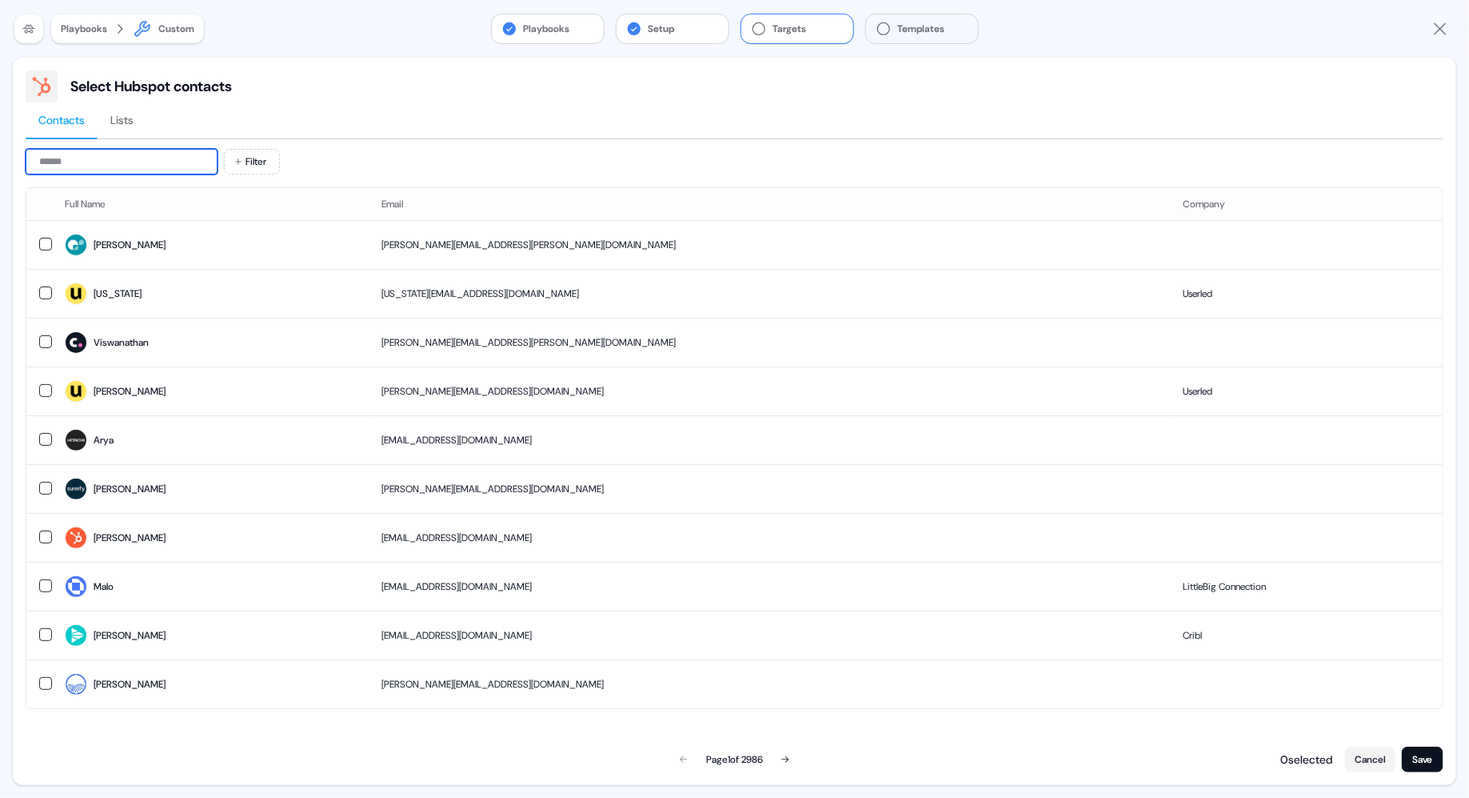
click at [88, 161] on input at bounding box center [122, 162] width 192 height 26
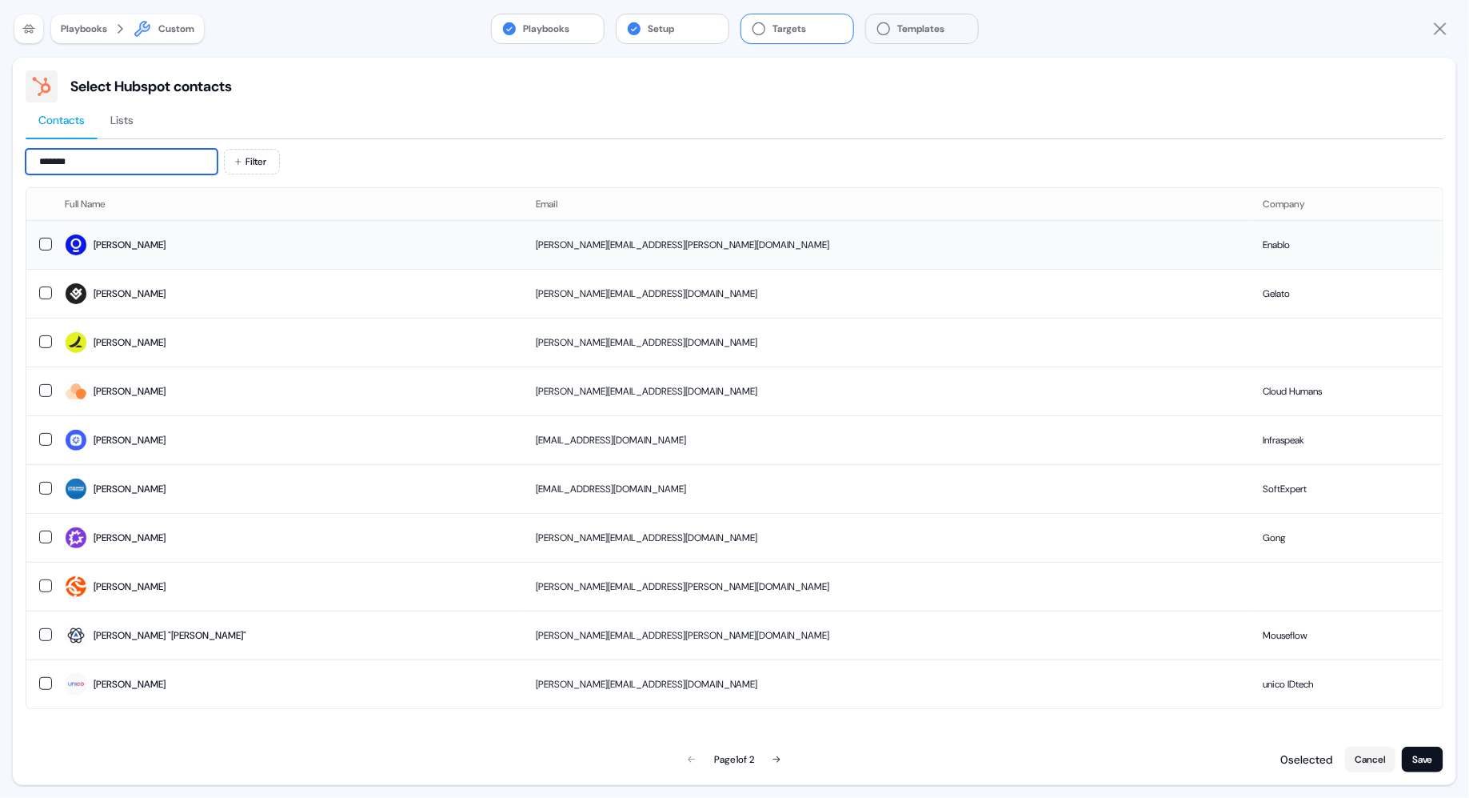
type input "*******"
click at [50, 241] on button "button" at bounding box center [45, 244] width 13 height 13
click at [1412, 761] on button "Save" at bounding box center [1423, 759] width 42 height 26
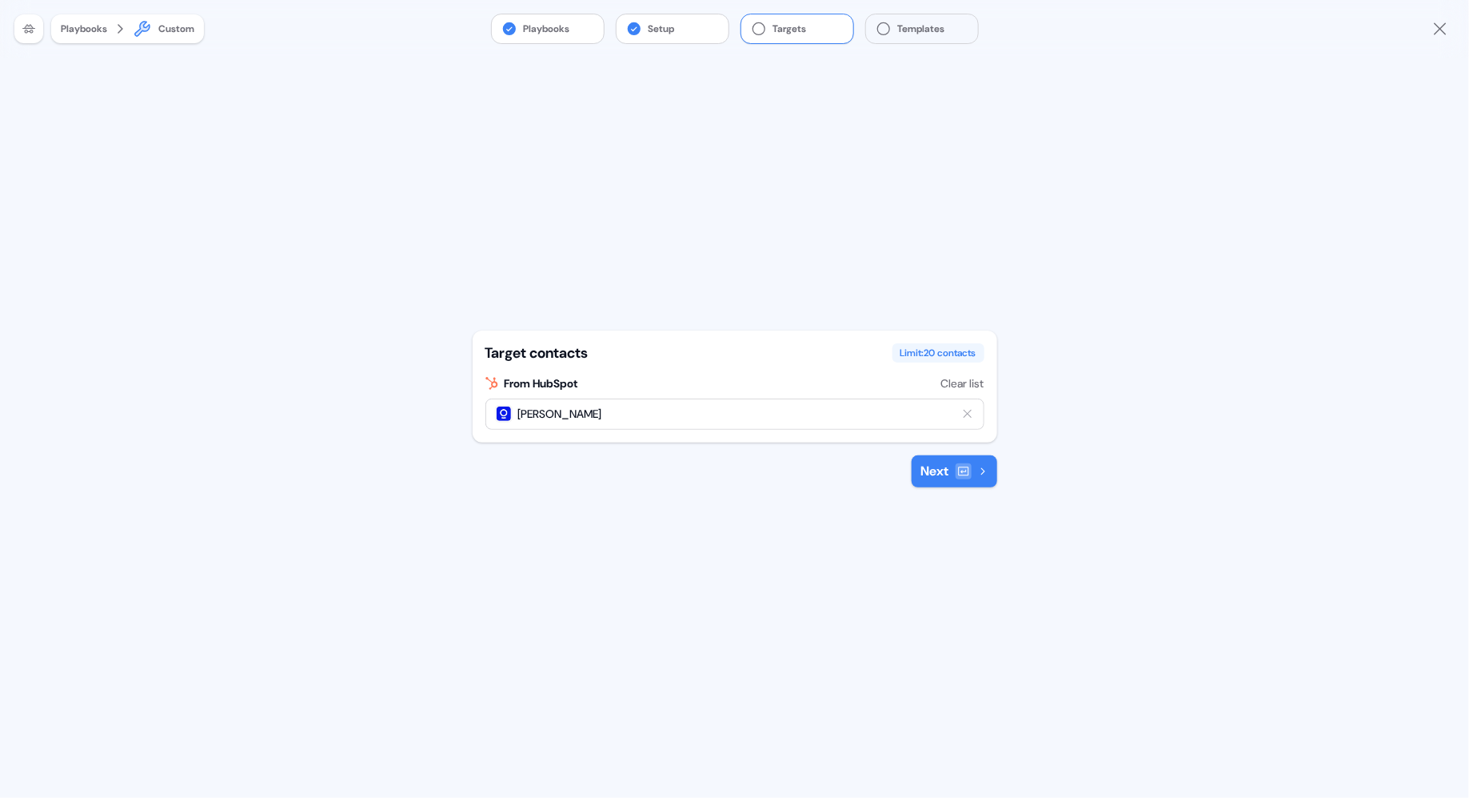
click at [965, 481] on button "Next" at bounding box center [955, 471] width 86 height 32
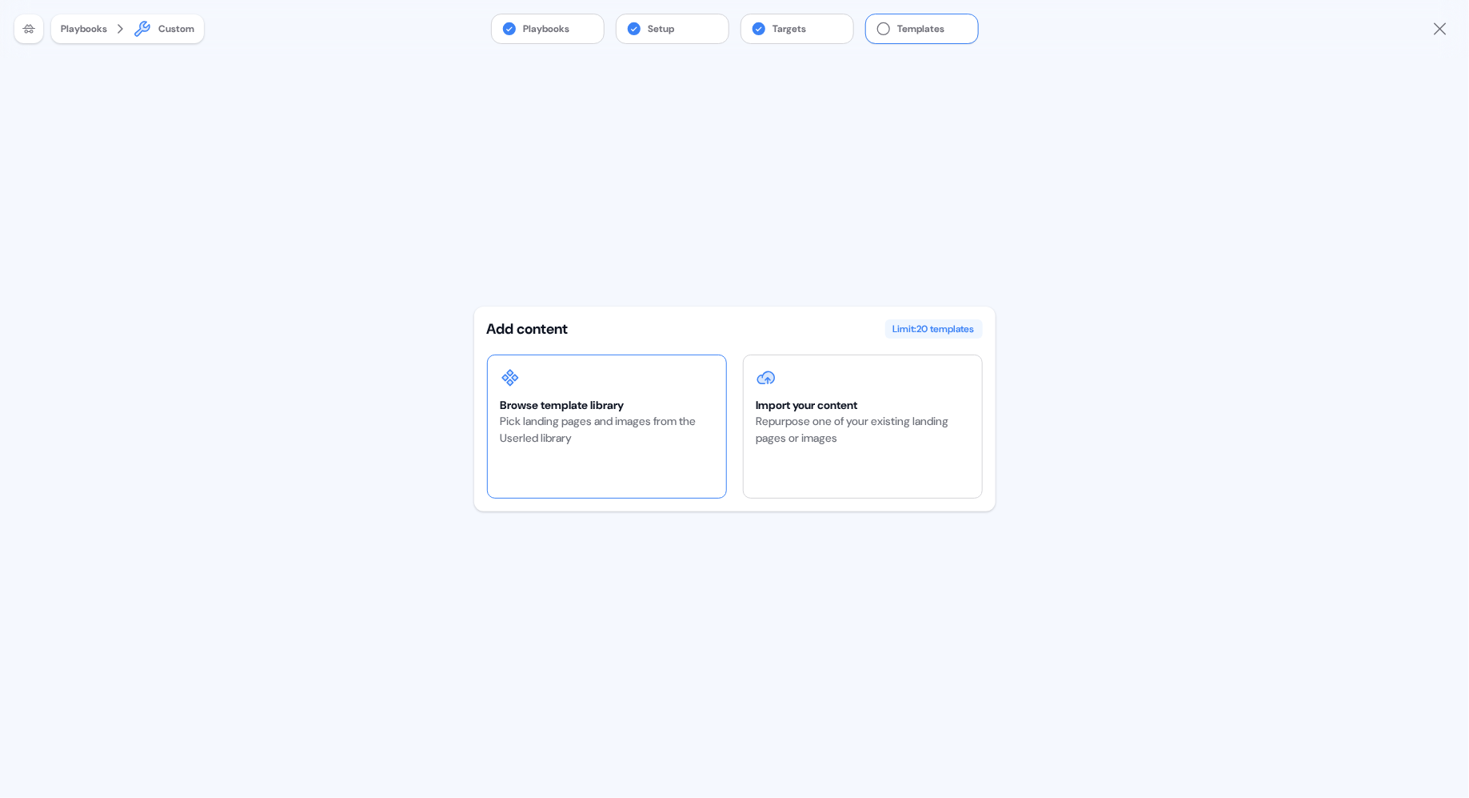
click at [658, 434] on div "Pick landing pages and images from the Userled library" at bounding box center [607, 430] width 213 height 34
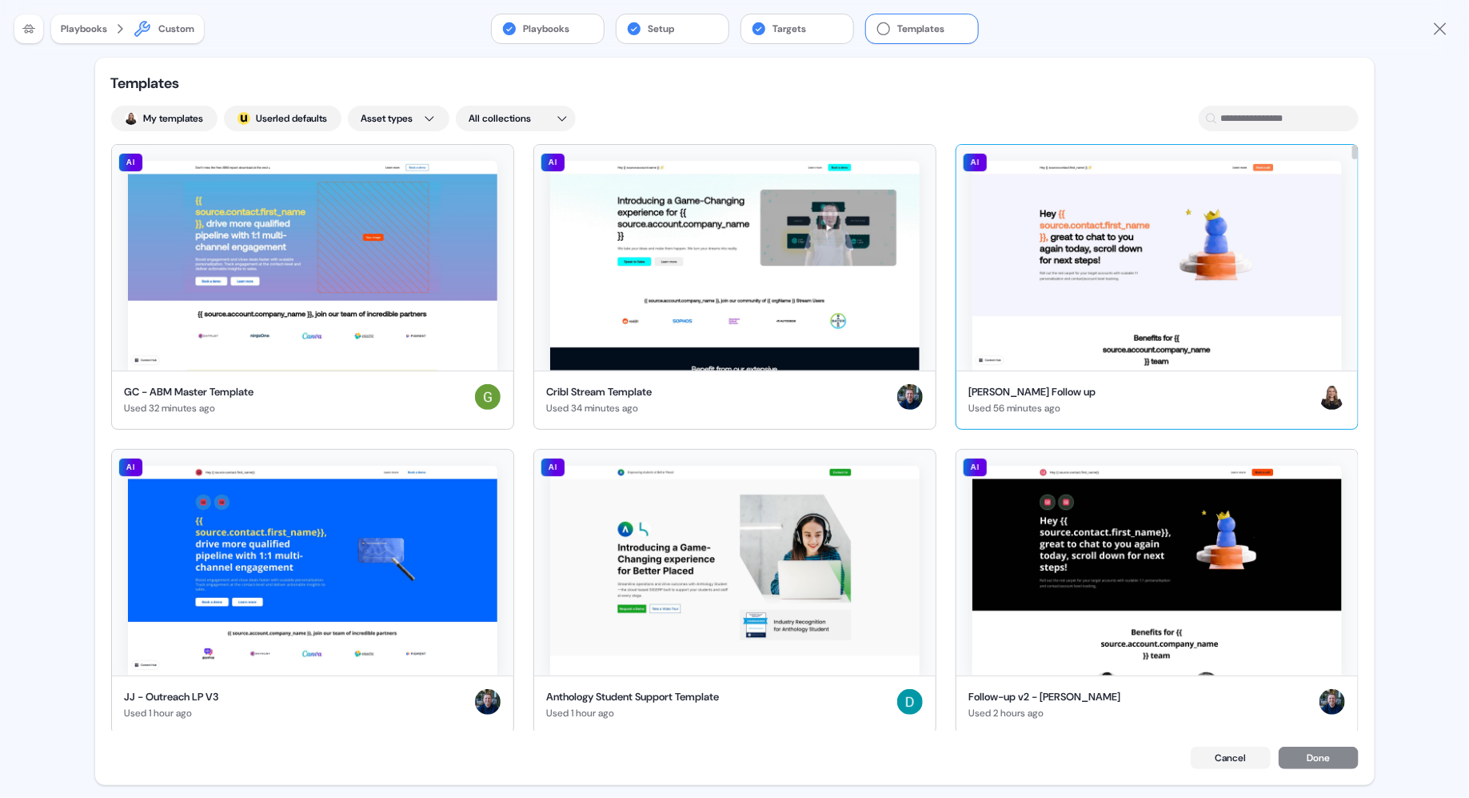
click at [1167, 266] on img at bounding box center [1158, 266] width 370 height 210
click at [1322, 757] on button "Done" at bounding box center [1319, 759] width 80 height 22
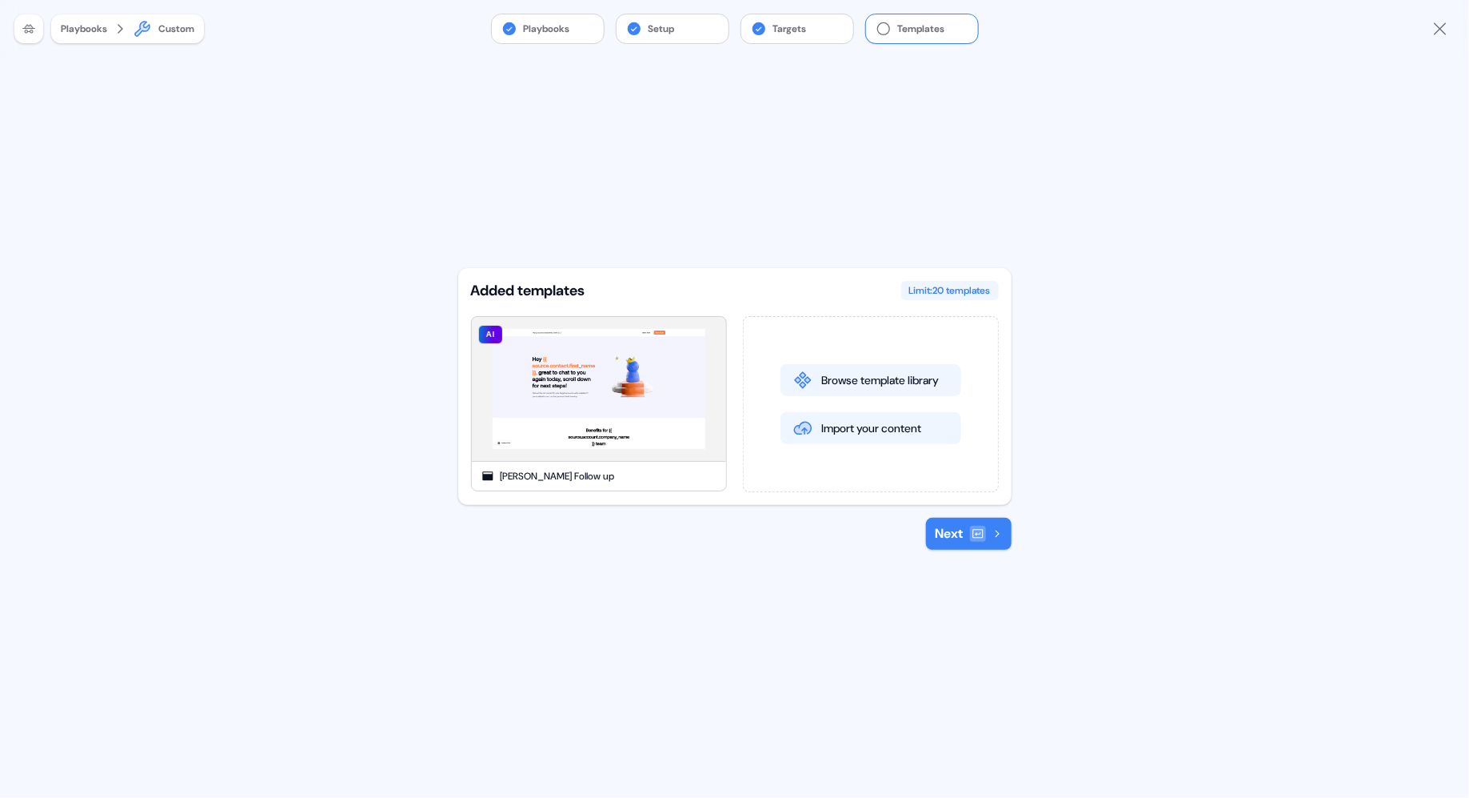
click at [973, 537] on icon at bounding box center [978, 533] width 10 height 9
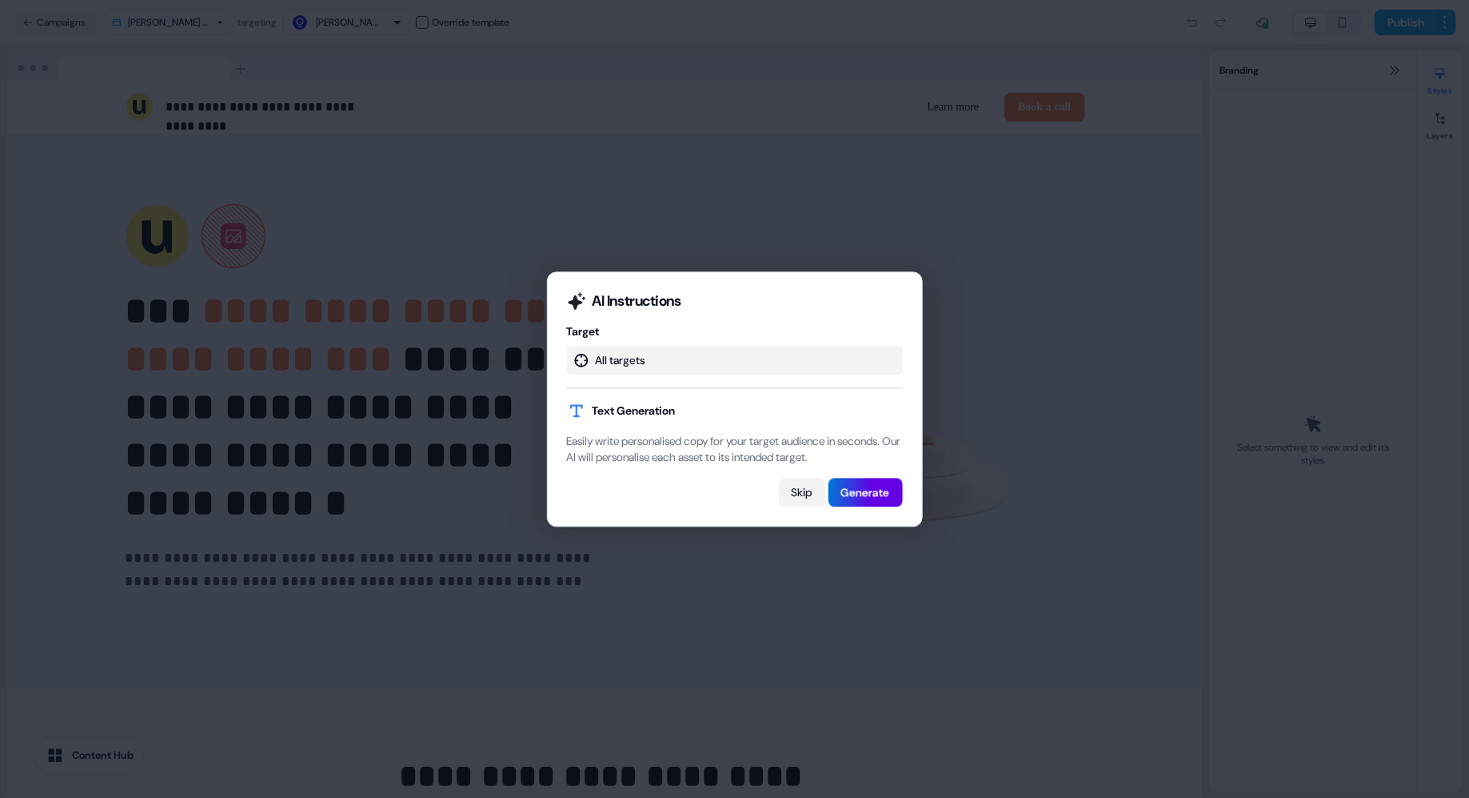
click at [805, 502] on button "Skip" at bounding box center [802, 492] width 46 height 29
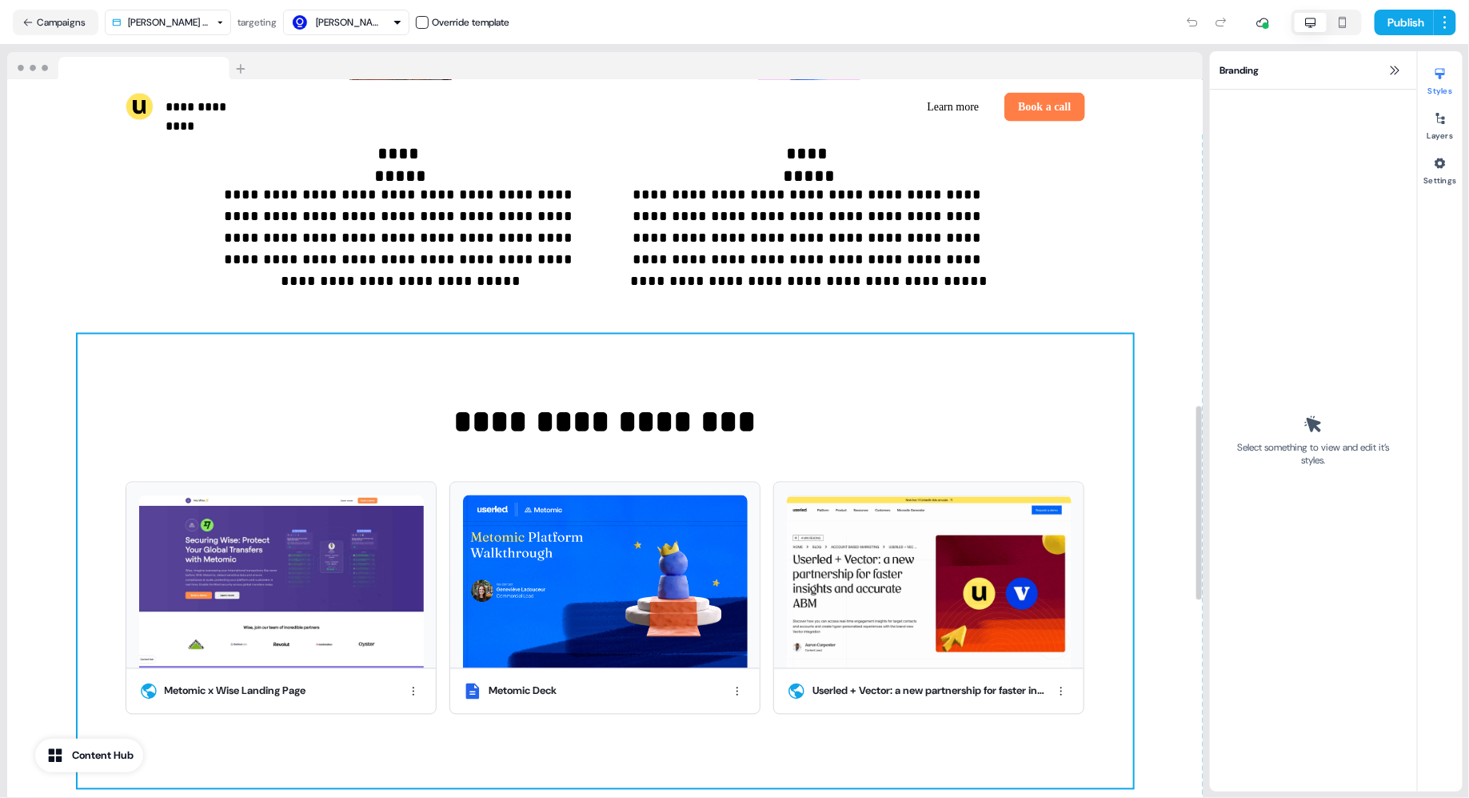
scroll to position [1558, 0]
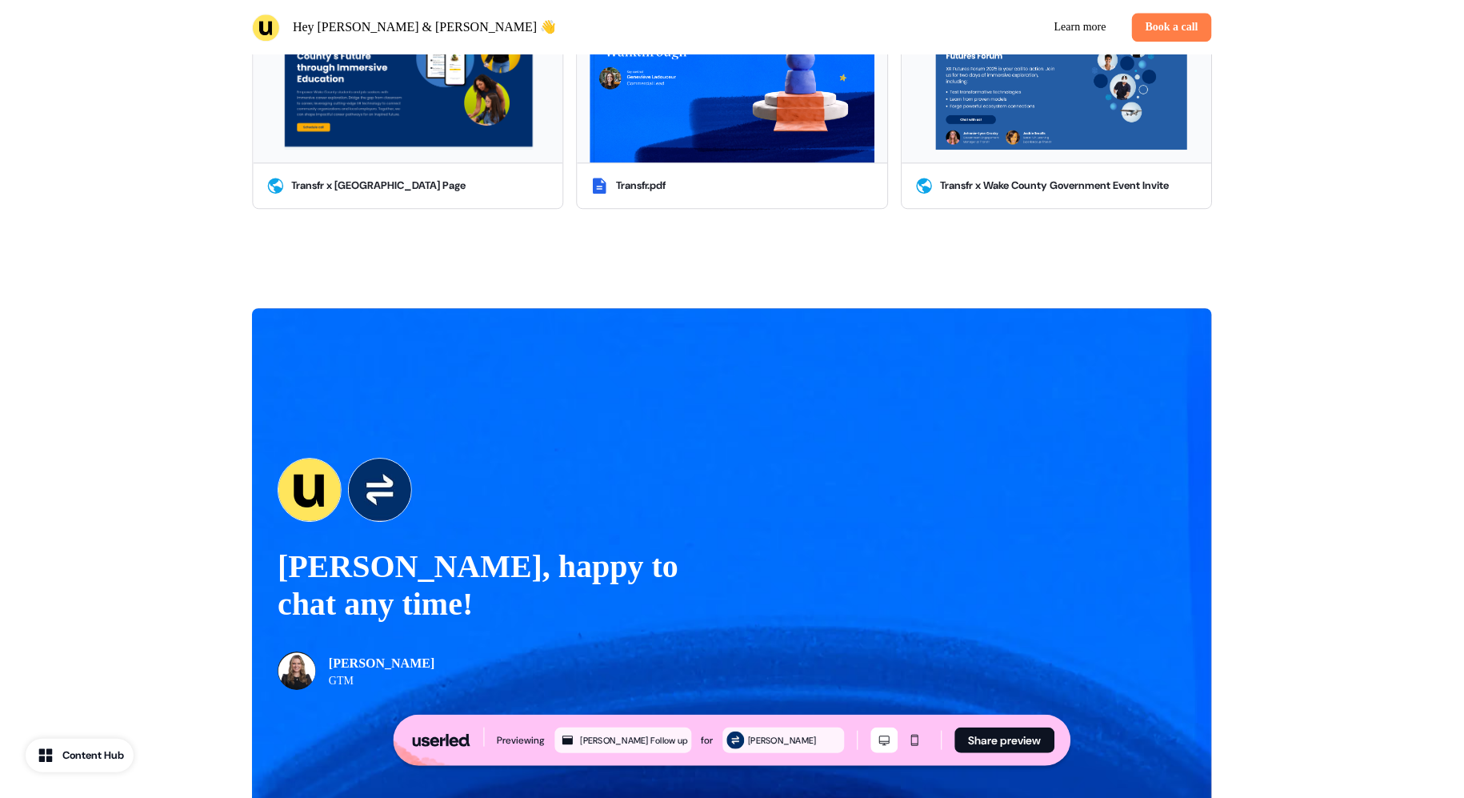
scroll to position [1801, 0]
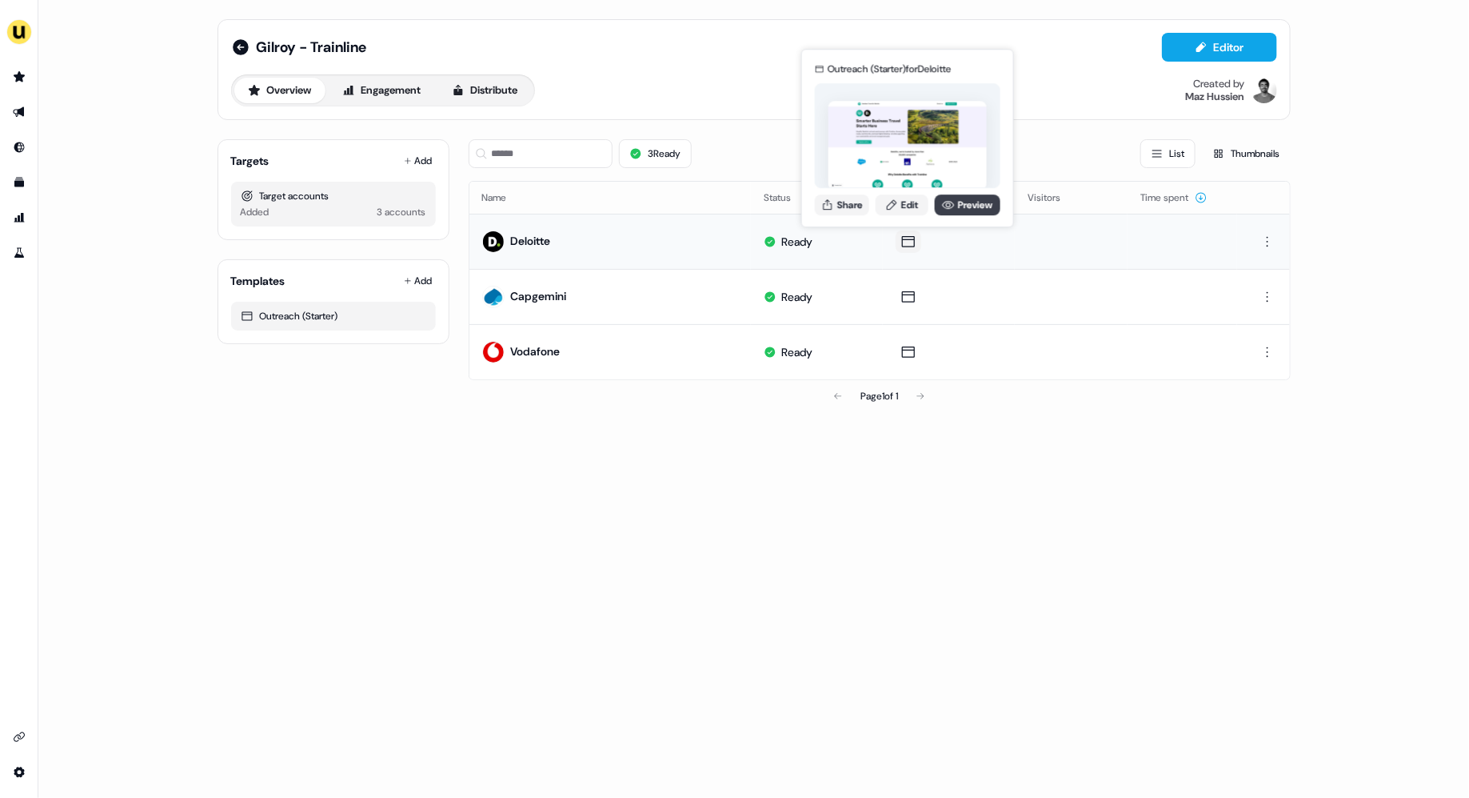
click at [965, 210] on link "Preview" at bounding box center [968, 204] width 66 height 21
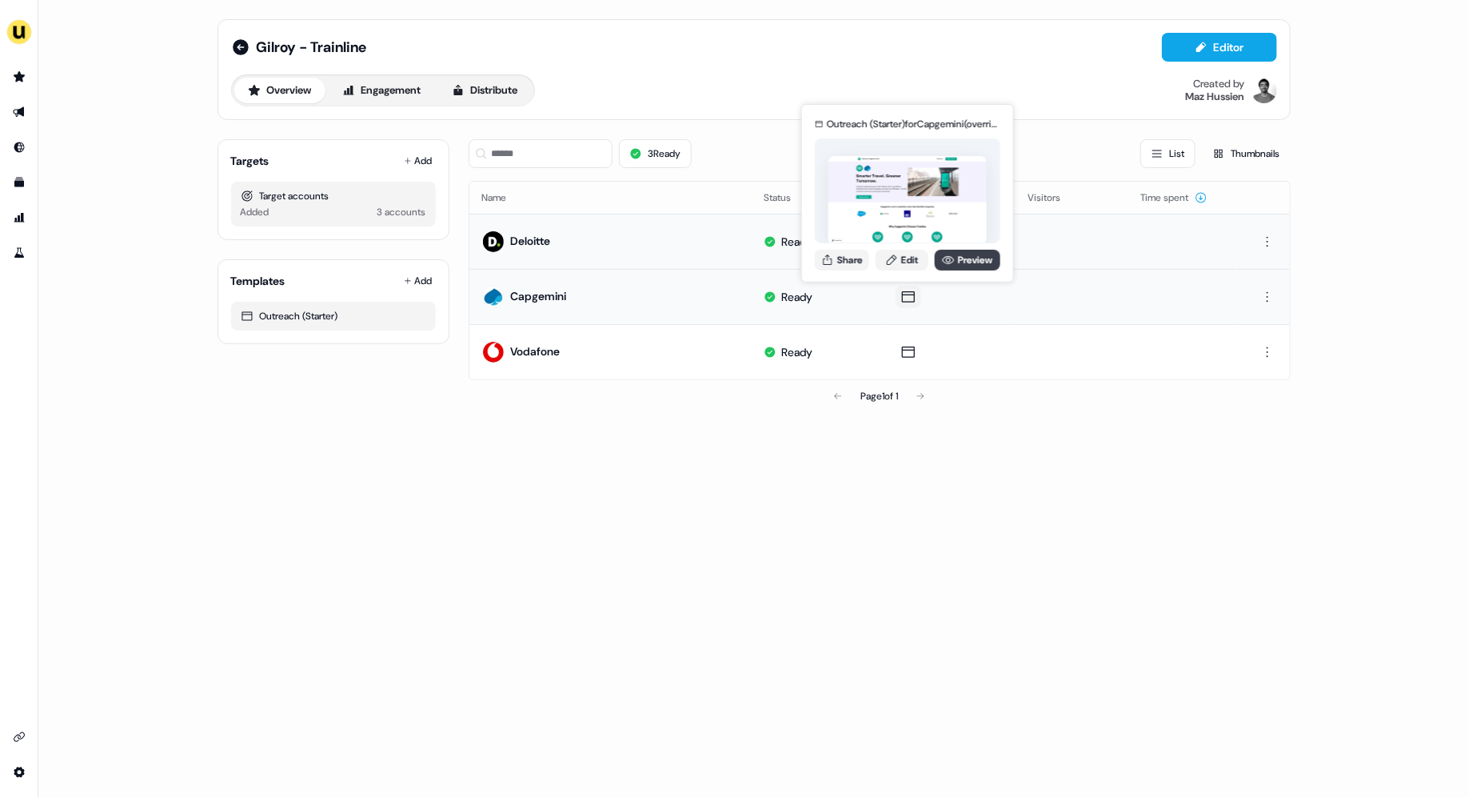
click at [949, 262] on icon at bounding box center [948, 260] width 13 height 13
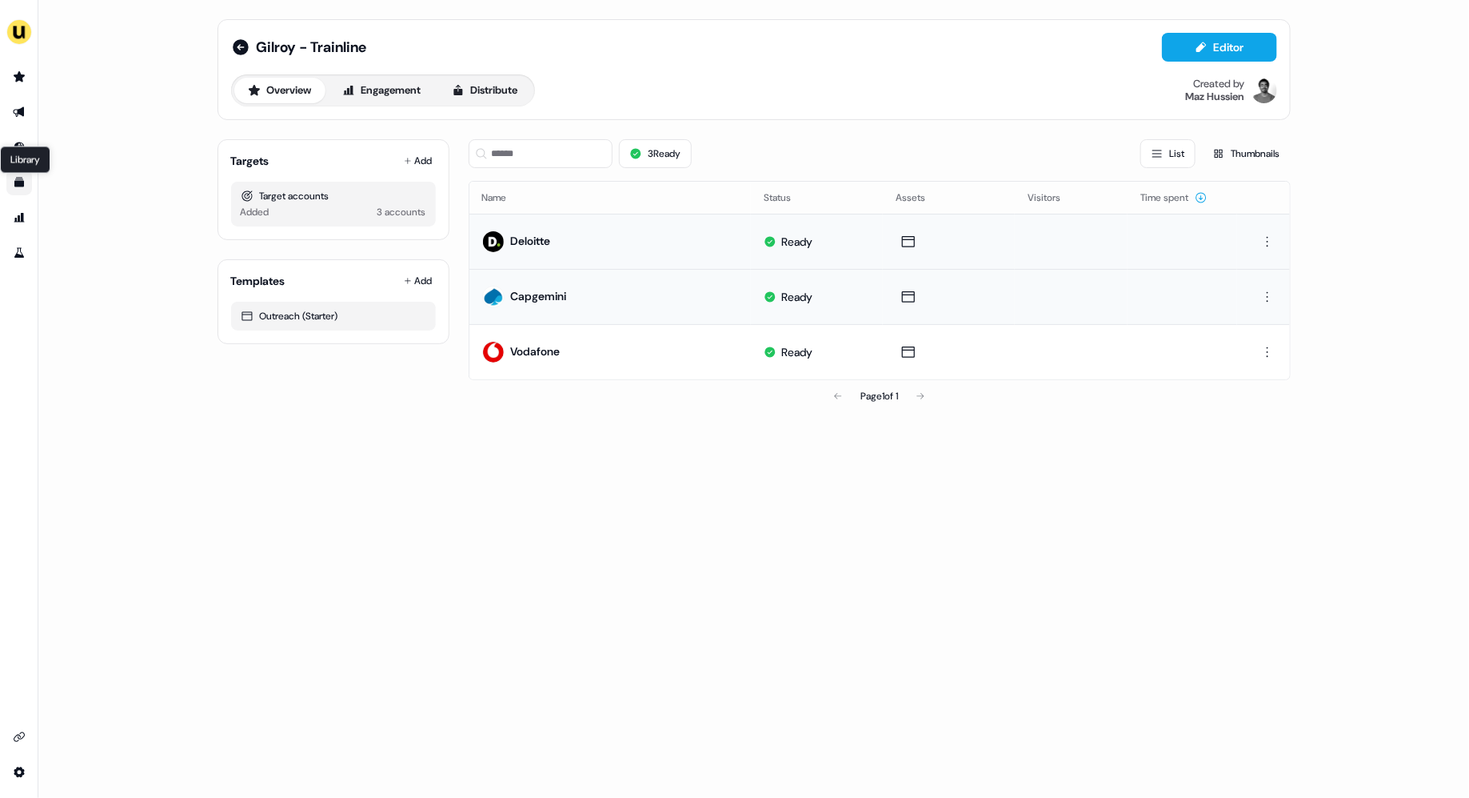
click at [18, 186] on icon "Go to templates" at bounding box center [19, 183] width 10 height 10
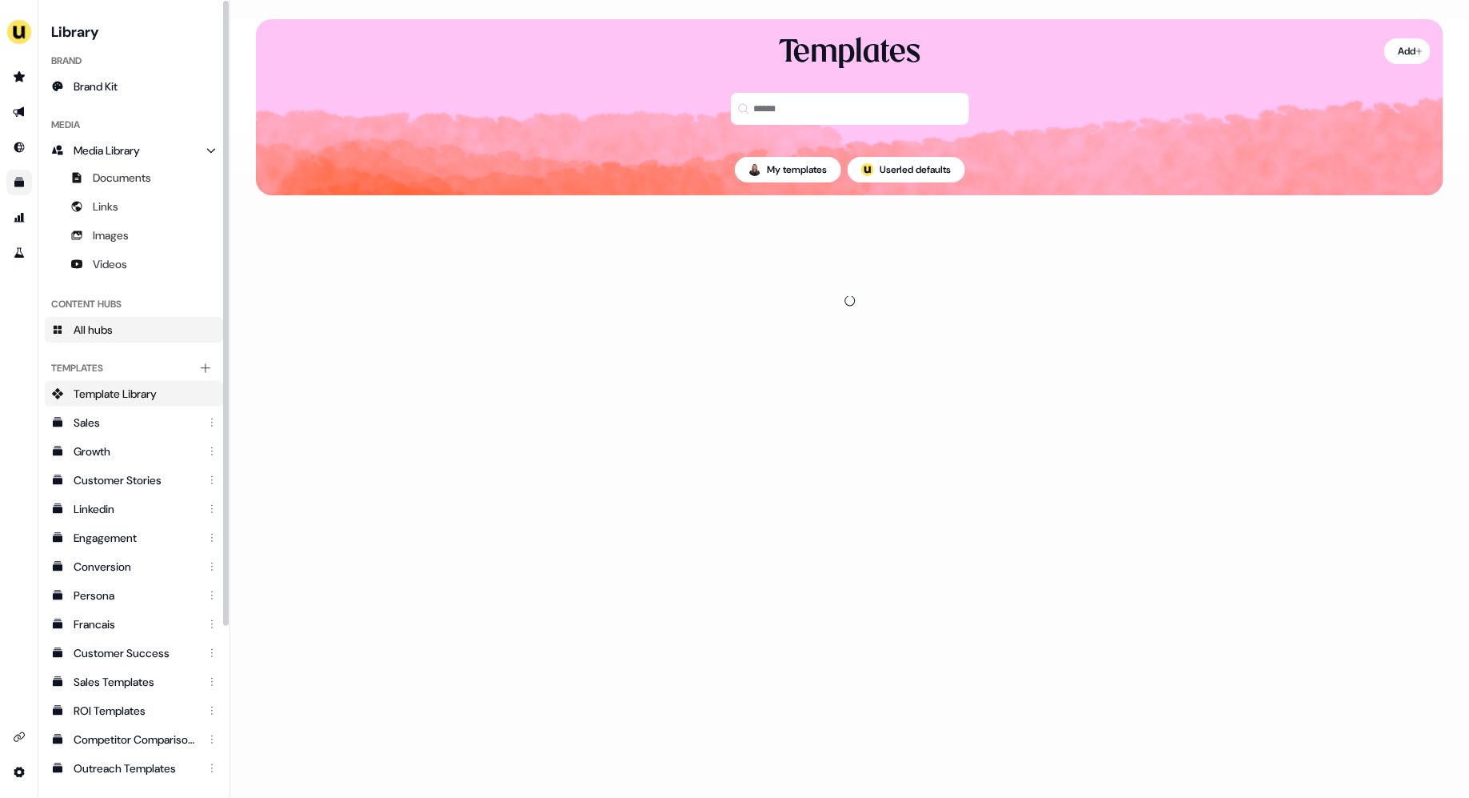
click at [106, 330] on span "All hubs" at bounding box center [93, 330] width 39 height 16
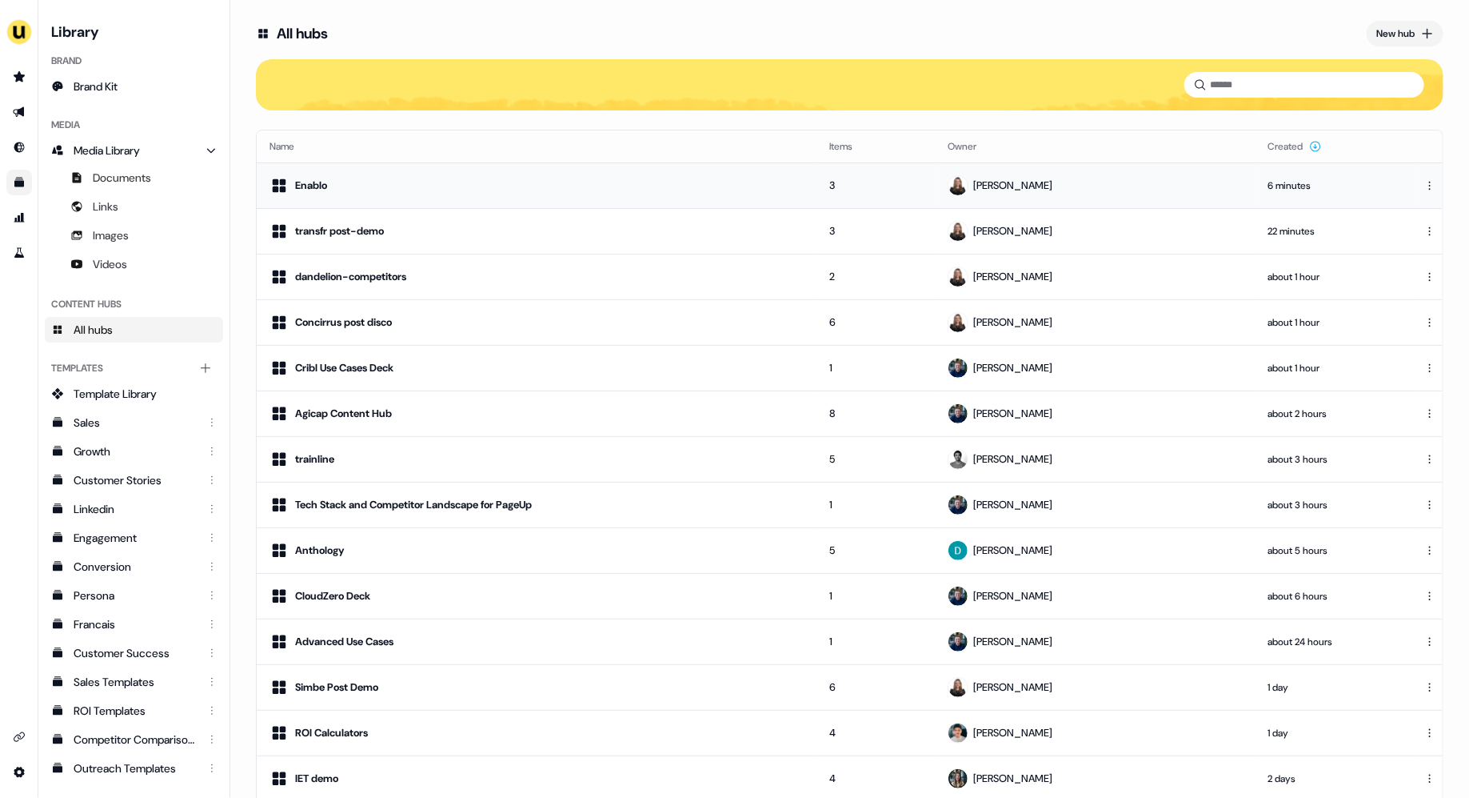
click at [452, 194] on td "Enablo" at bounding box center [537, 185] width 560 height 46
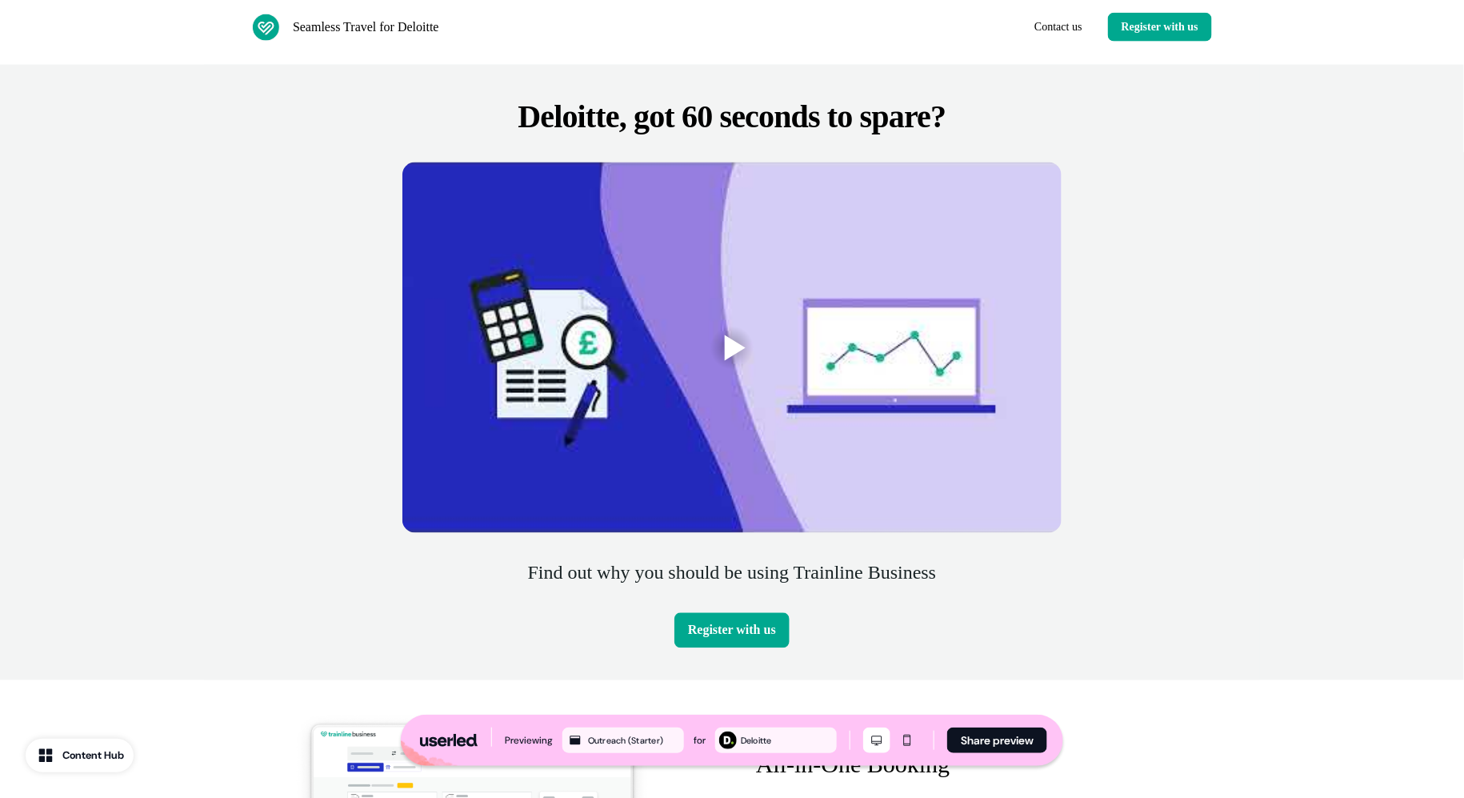
scroll to position [663, 0]
